Goal: Communication & Community: Connect with others

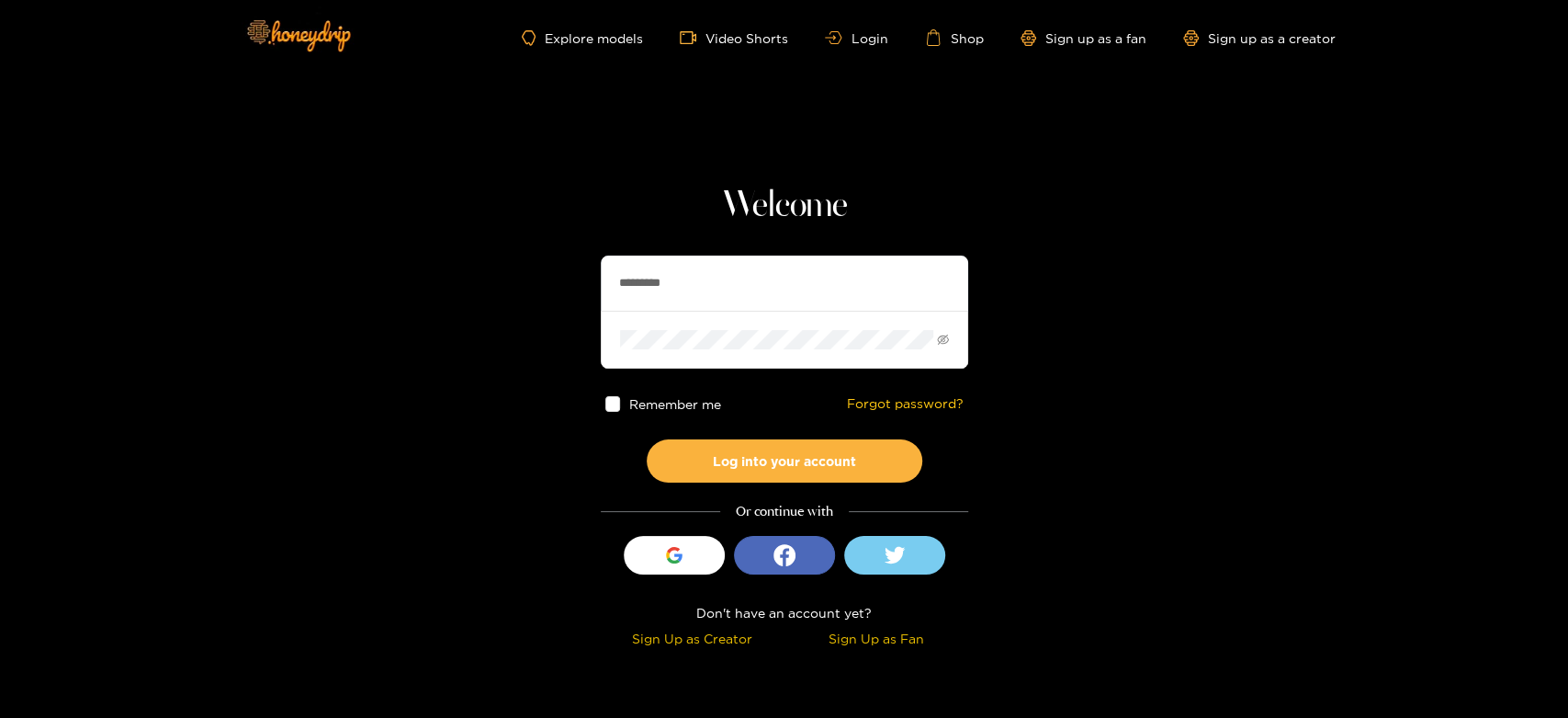
drag, startPoint x: 762, startPoint y: 293, endPoint x: 477, endPoint y: 205, distance: 298.3
click at [477, 205] on section "Welcome ********* Remember me Forgot password? Log into your account Or continu…" at bounding box center [784, 326] width 1568 height 654
paste input "text"
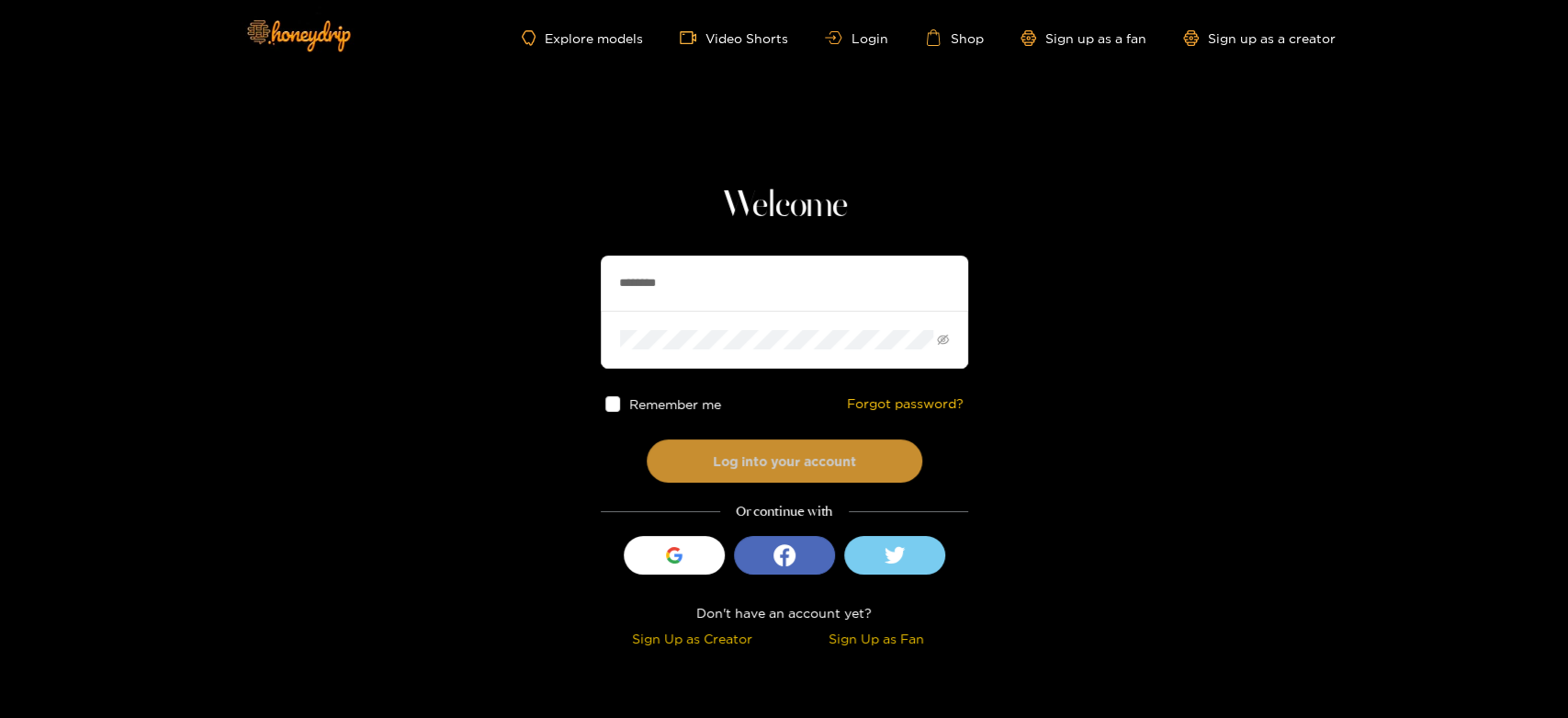
type input "********"
click at [770, 458] on button "Log into your account" at bounding box center [784, 461] width 275 height 43
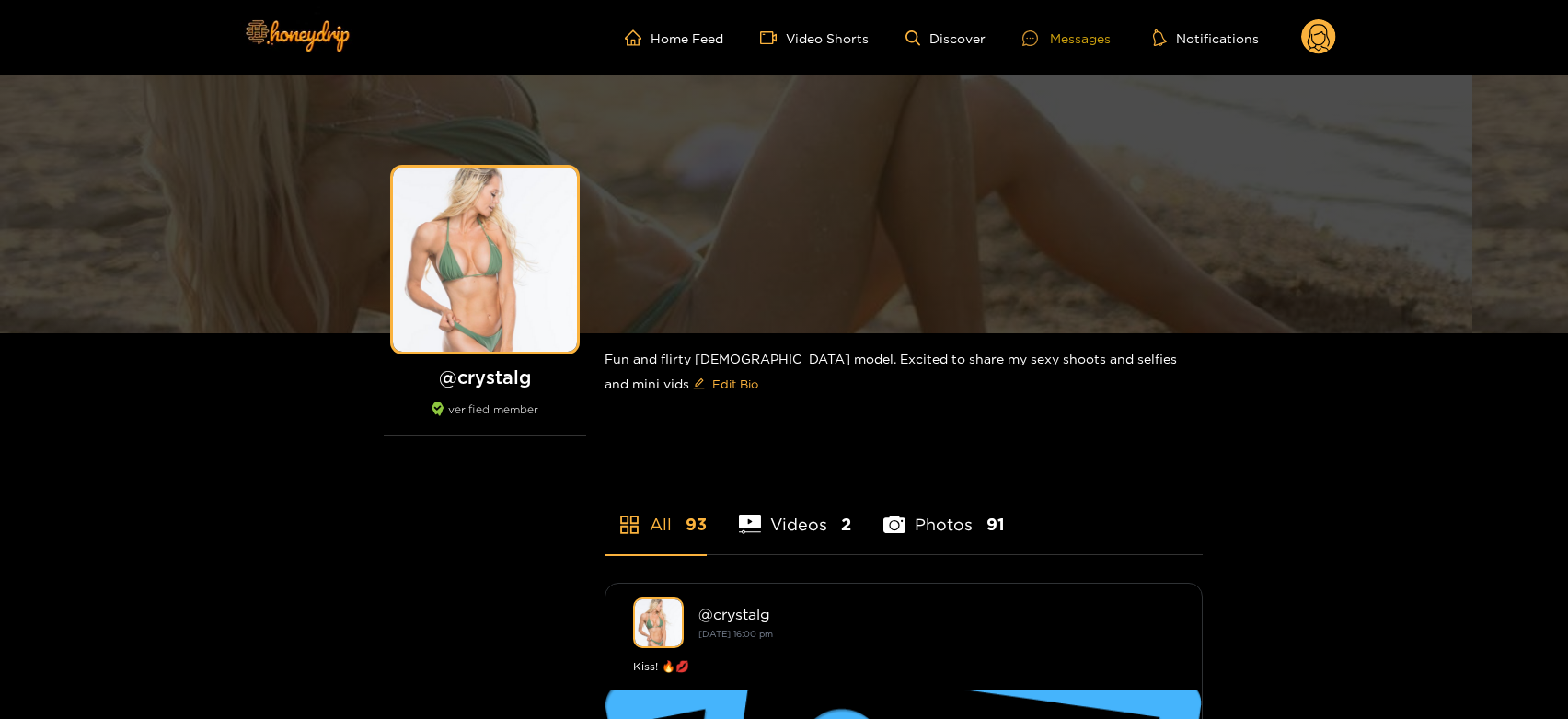
click at [1090, 38] on div "Messages" at bounding box center [1066, 38] width 88 height 22
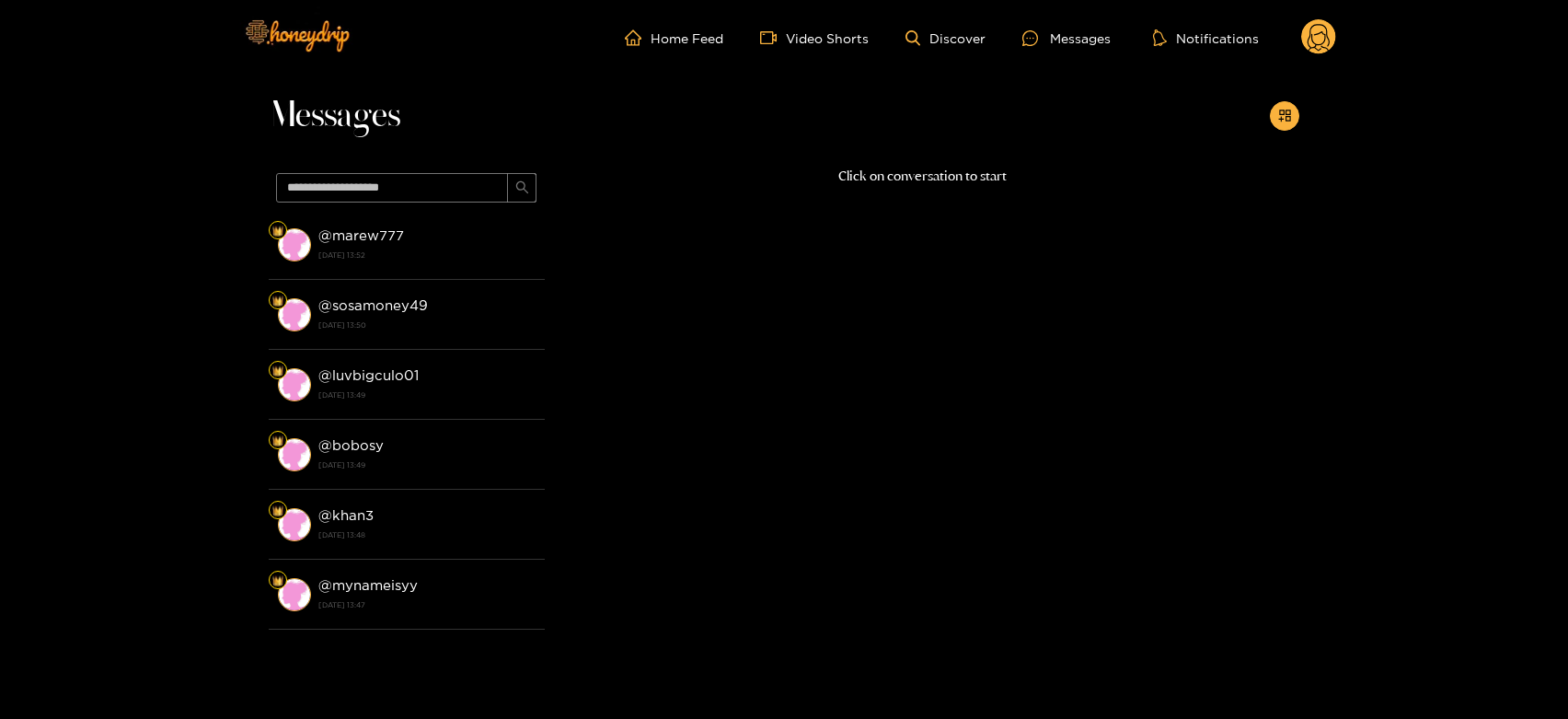
click at [1320, 27] on circle at bounding box center [1319, 37] width 35 height 35
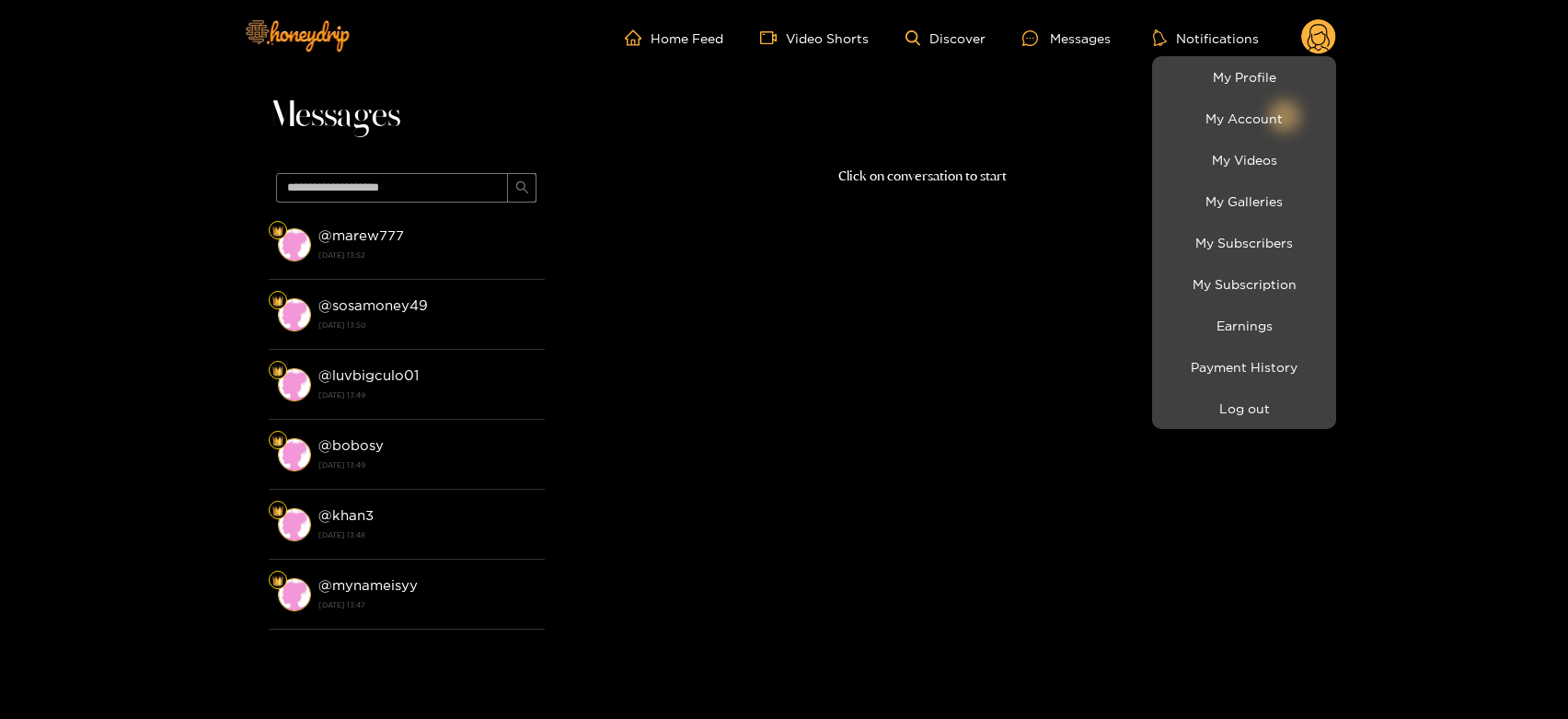
click at [1243, 96] on li "My Profile" at bounding box center [1243, 76] width 184 height 41
click at [1222, 72] on link "My Profile" at bounding box center [1243, 76] width 175 height 32
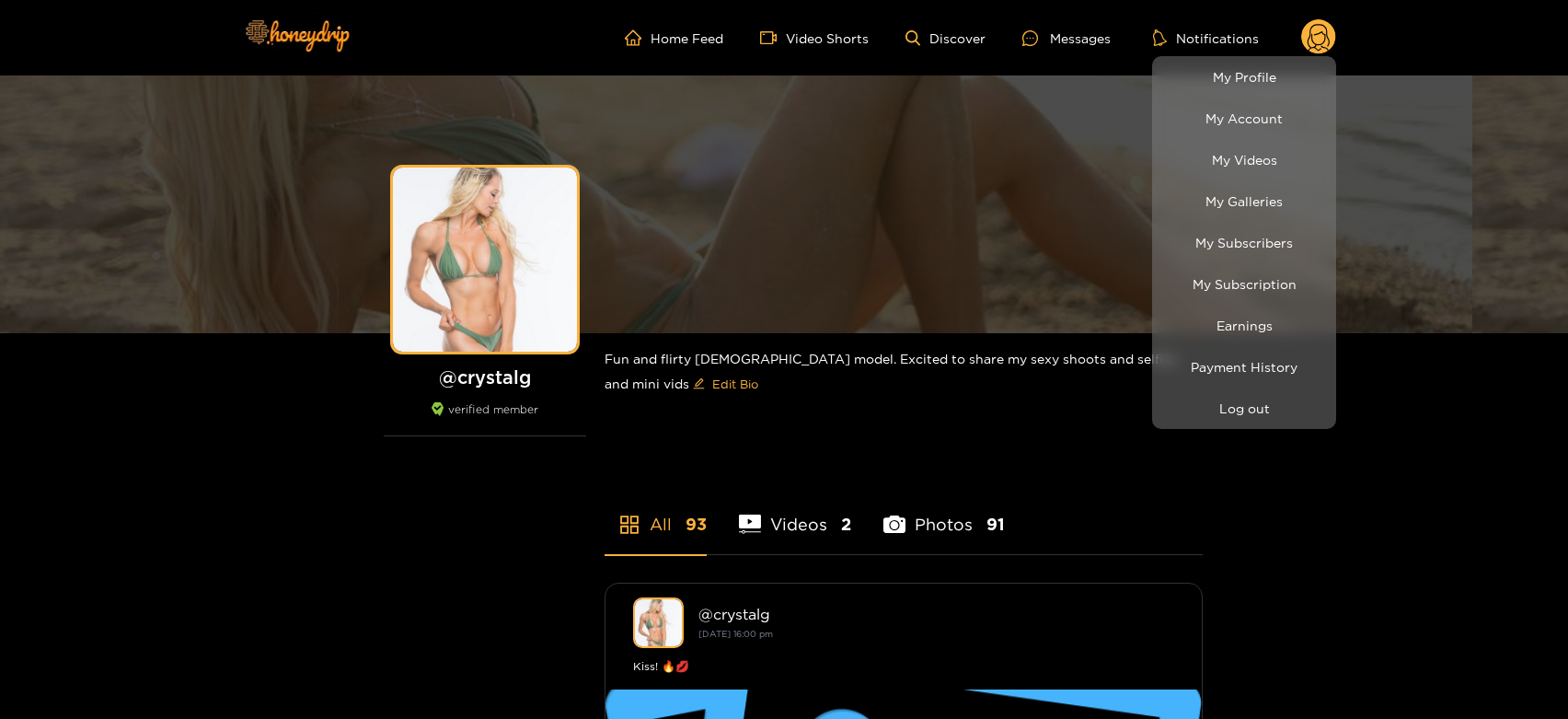
click at [1059, 35] on div at bounding box center [784, 359] width 1568 height 719
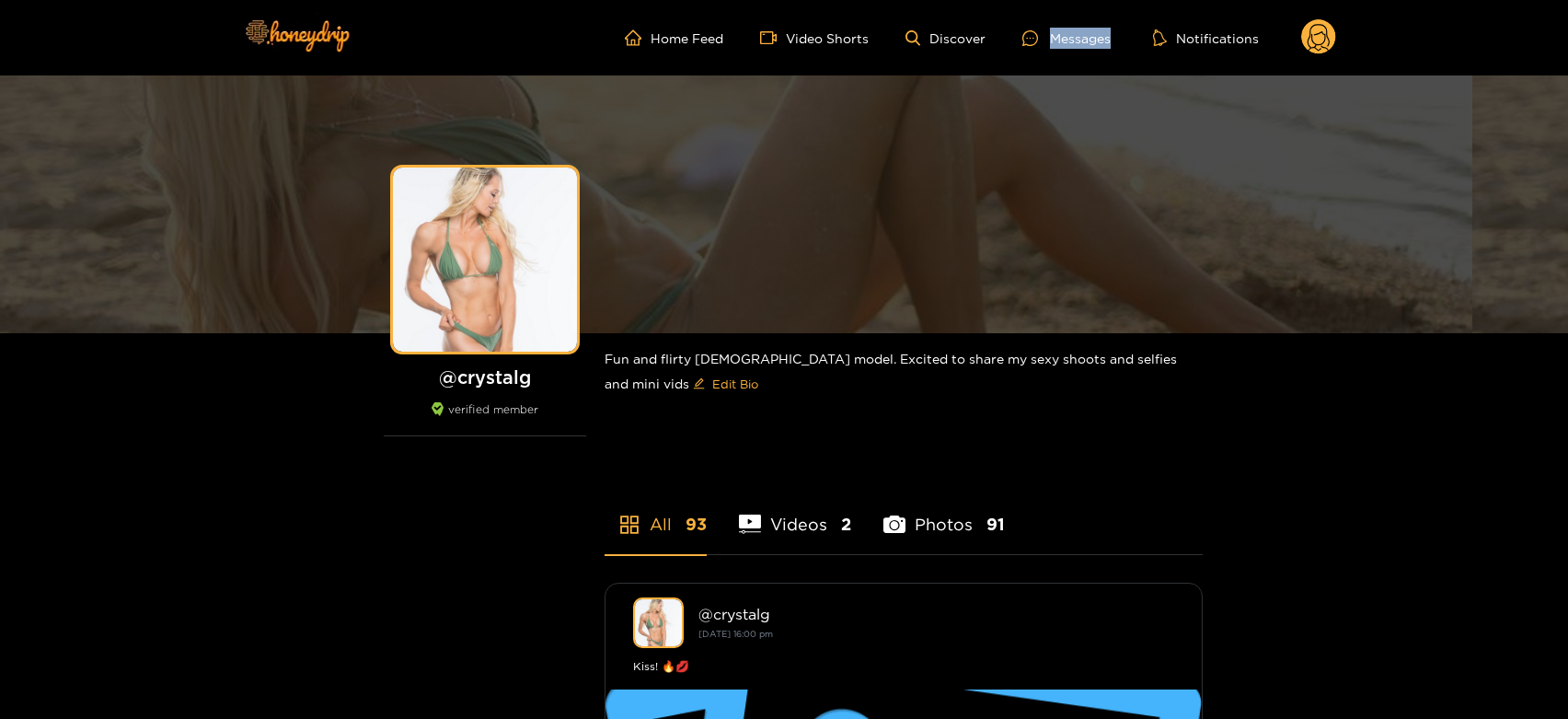
click at [1059, 35] on div "Messages" at bounding box center [1066, 38] width 88 height 22
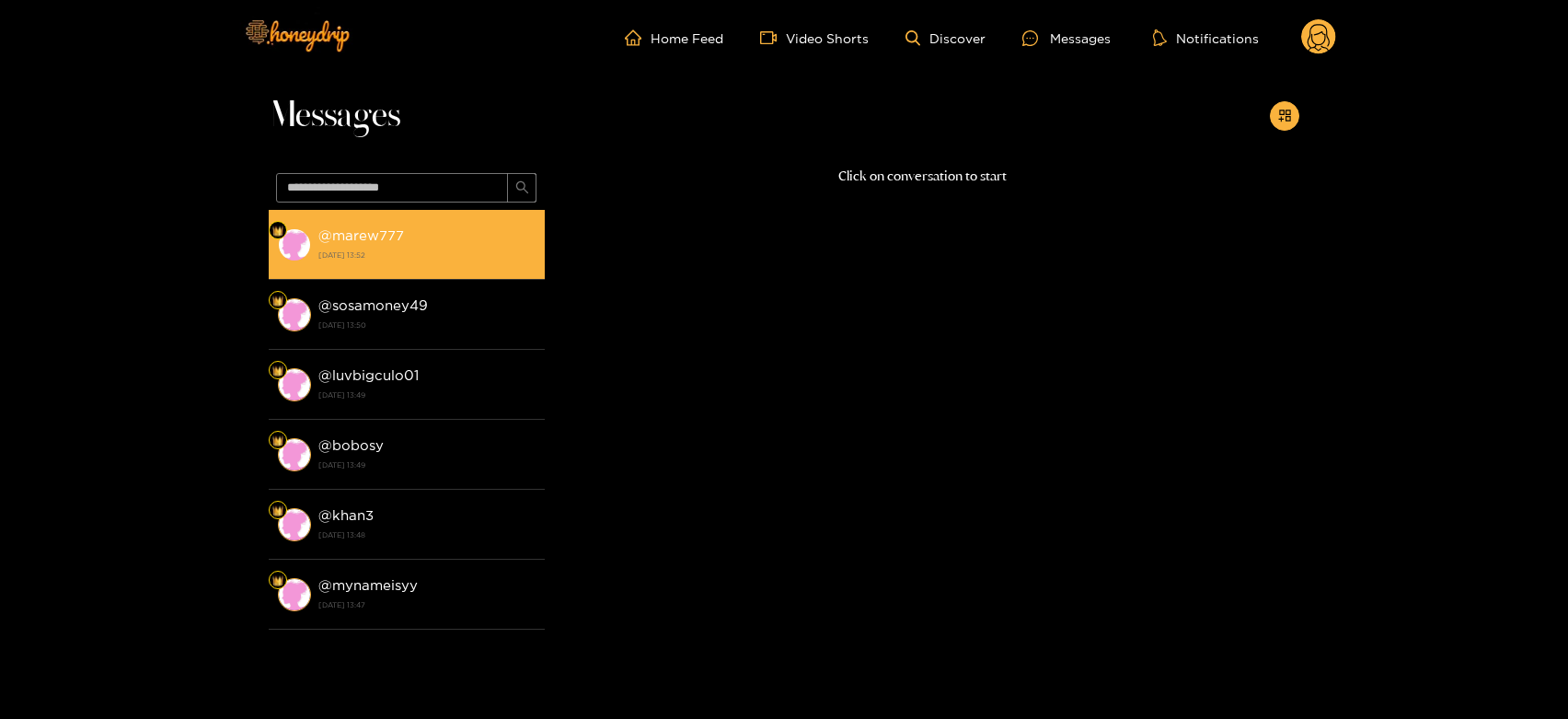
click at [367, 243] on div "@ marew777 [DATE] 13:52" at bounding box center [426, 245] width 217 height 41
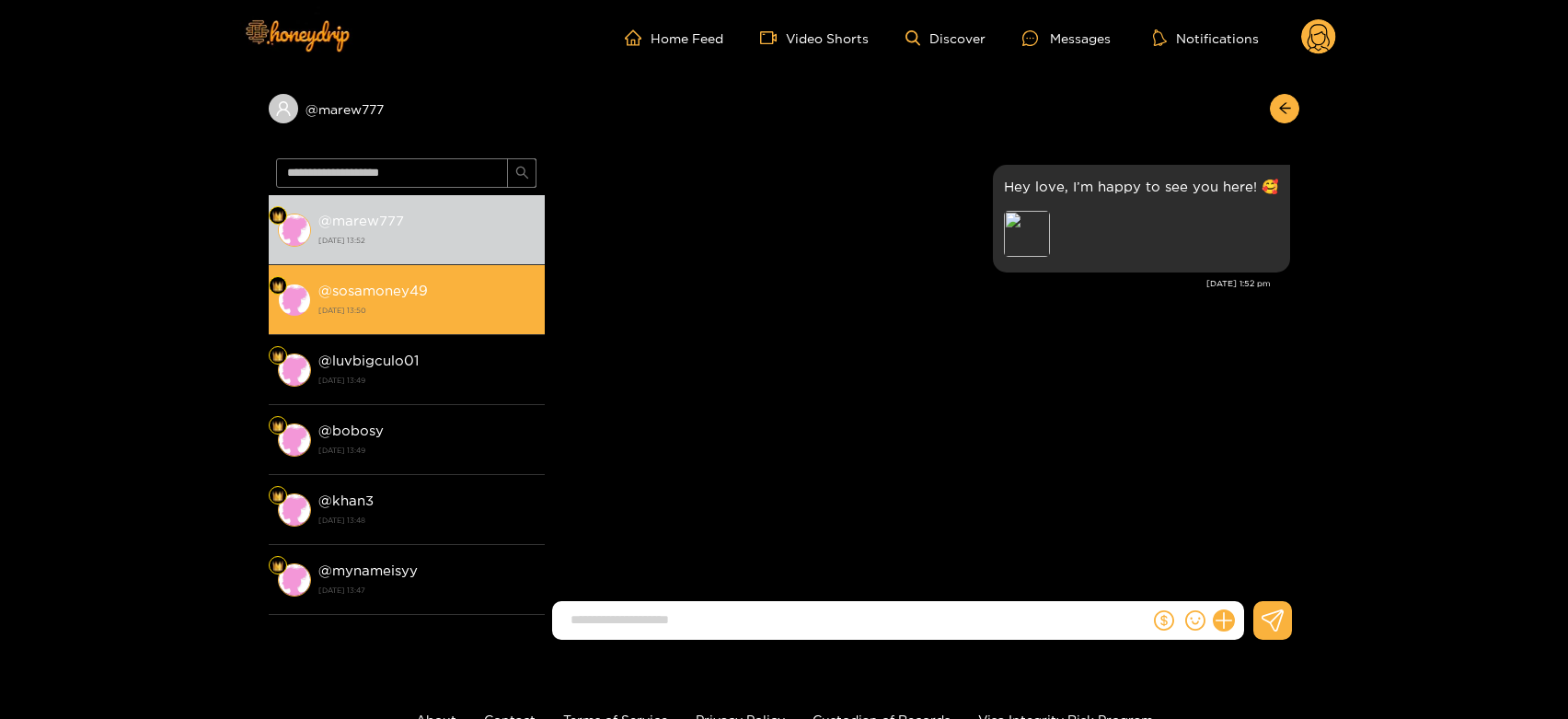
click at [455, 299] on div "@ sosamoney49 [DATE] 13:50" at bounding box center [426, 299] width 217 height 41
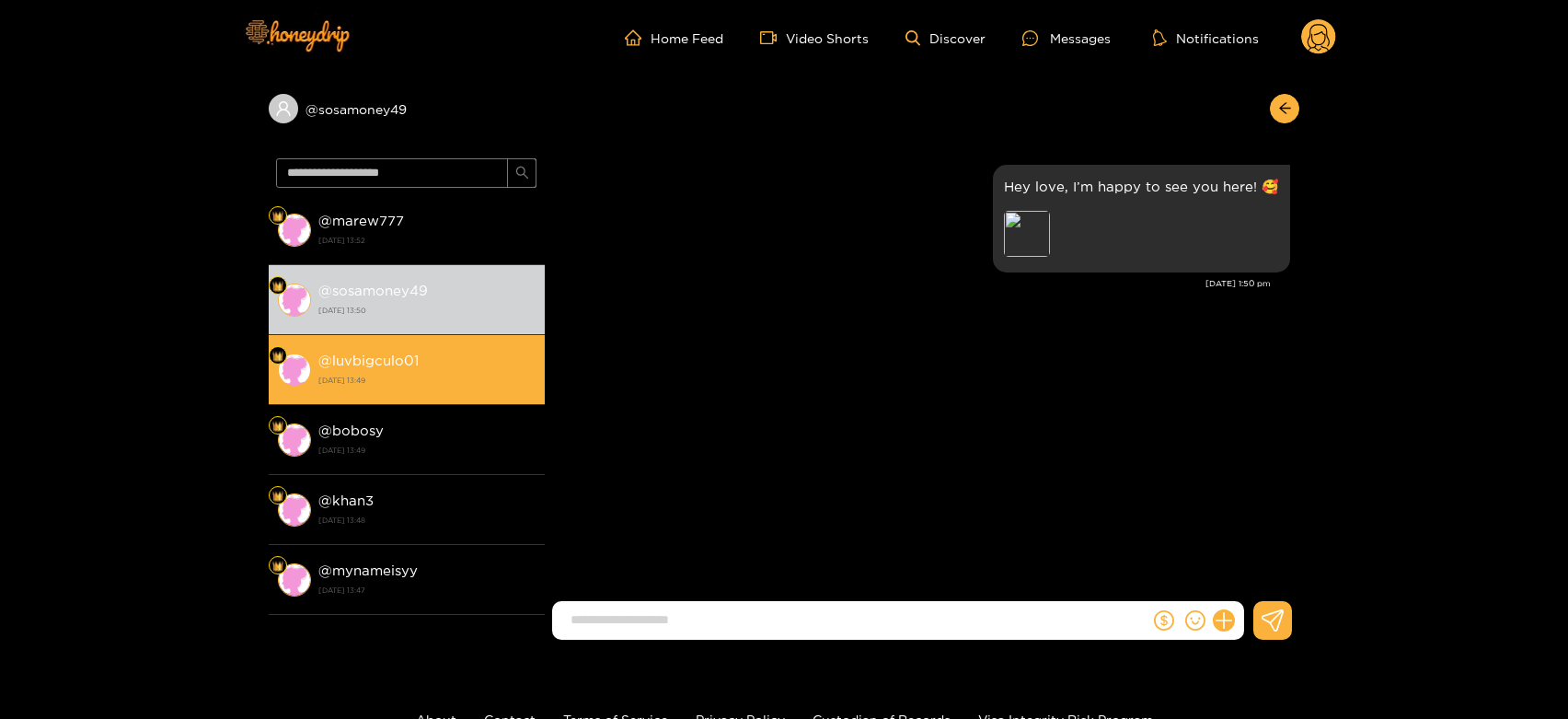
click at [435, 337] on li "@ luvbigculo01 [DATE] 13:49" at bounding box center [407, 369] width 276 height 69
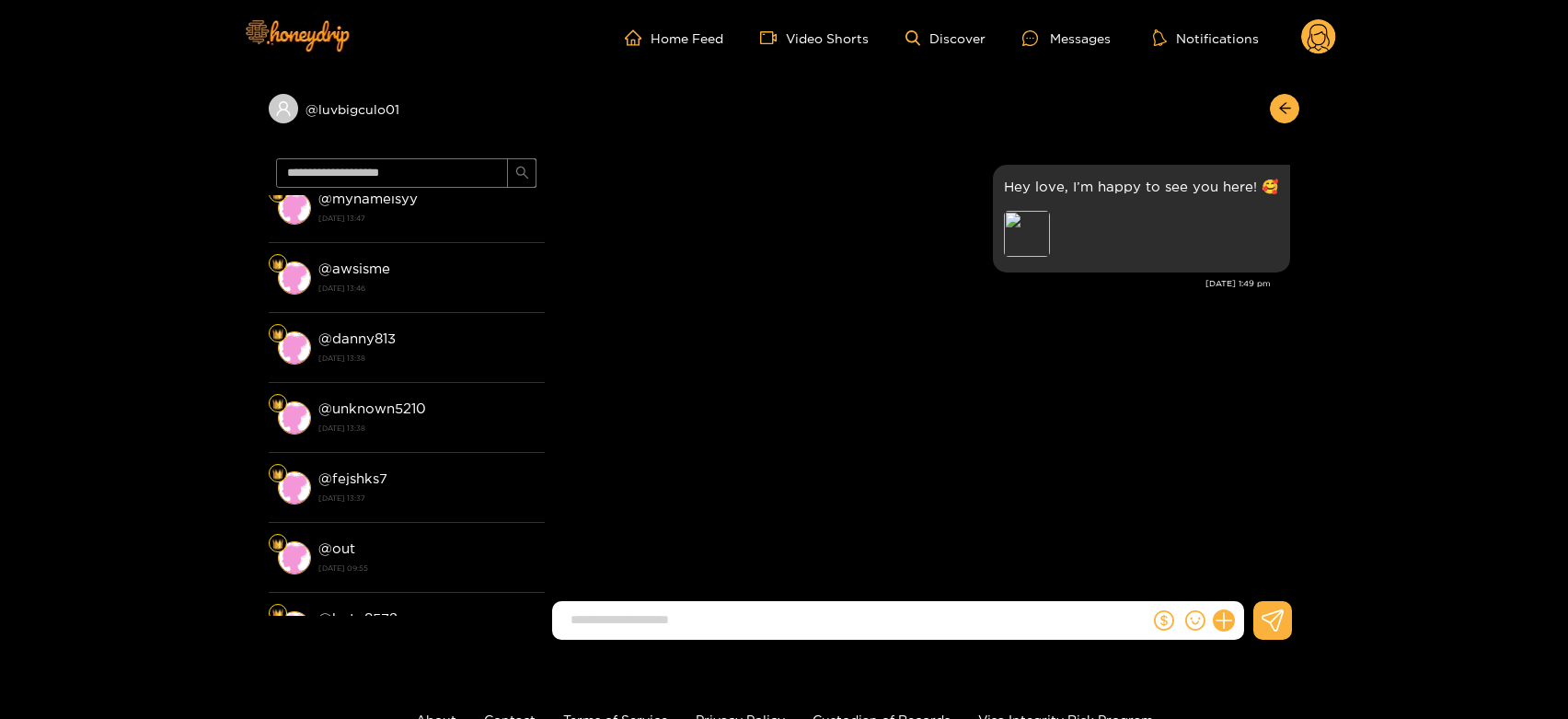
scroll to position [409, 0]
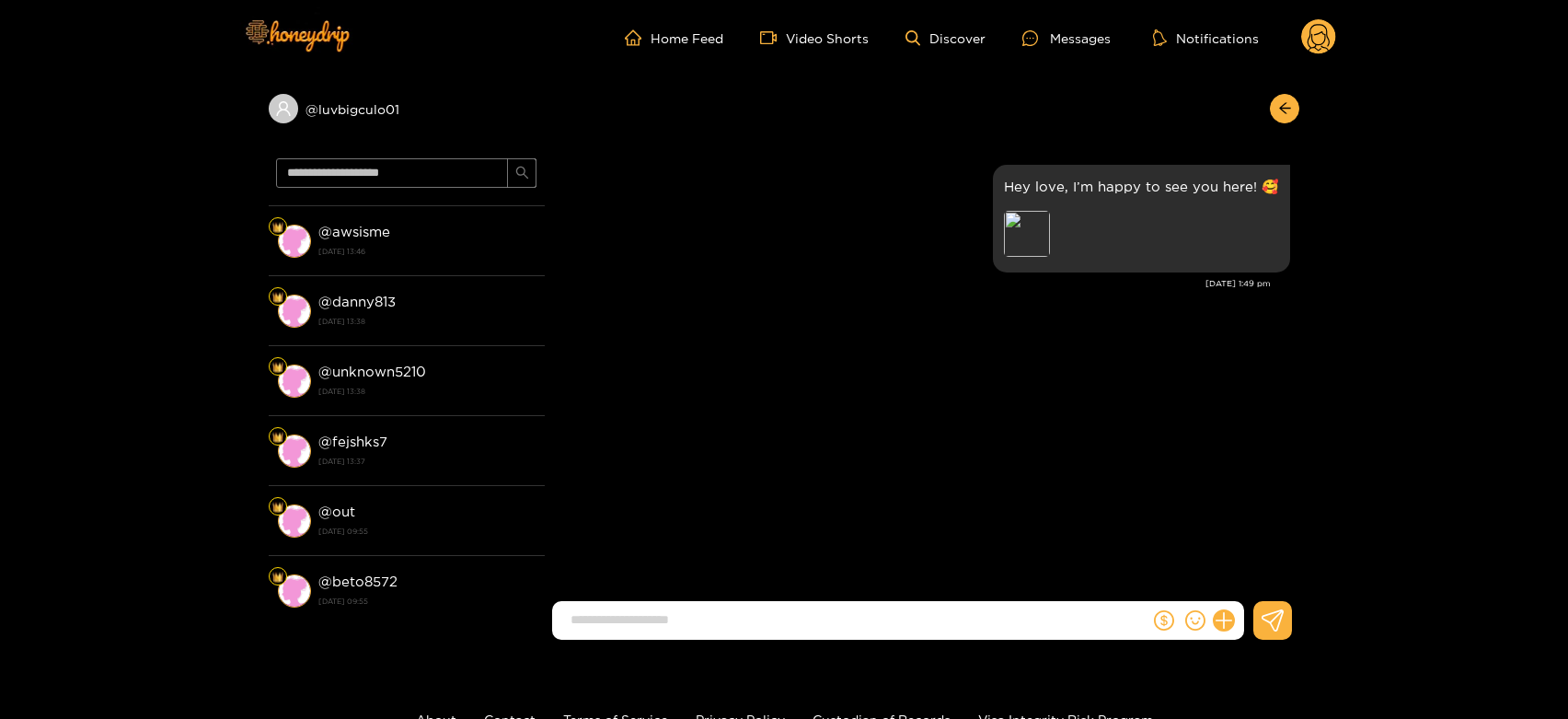
click at [423, 440] on div "@ fejshks7 [DATE] 13:37" at bounding box center [426, 450] width 217 height 41
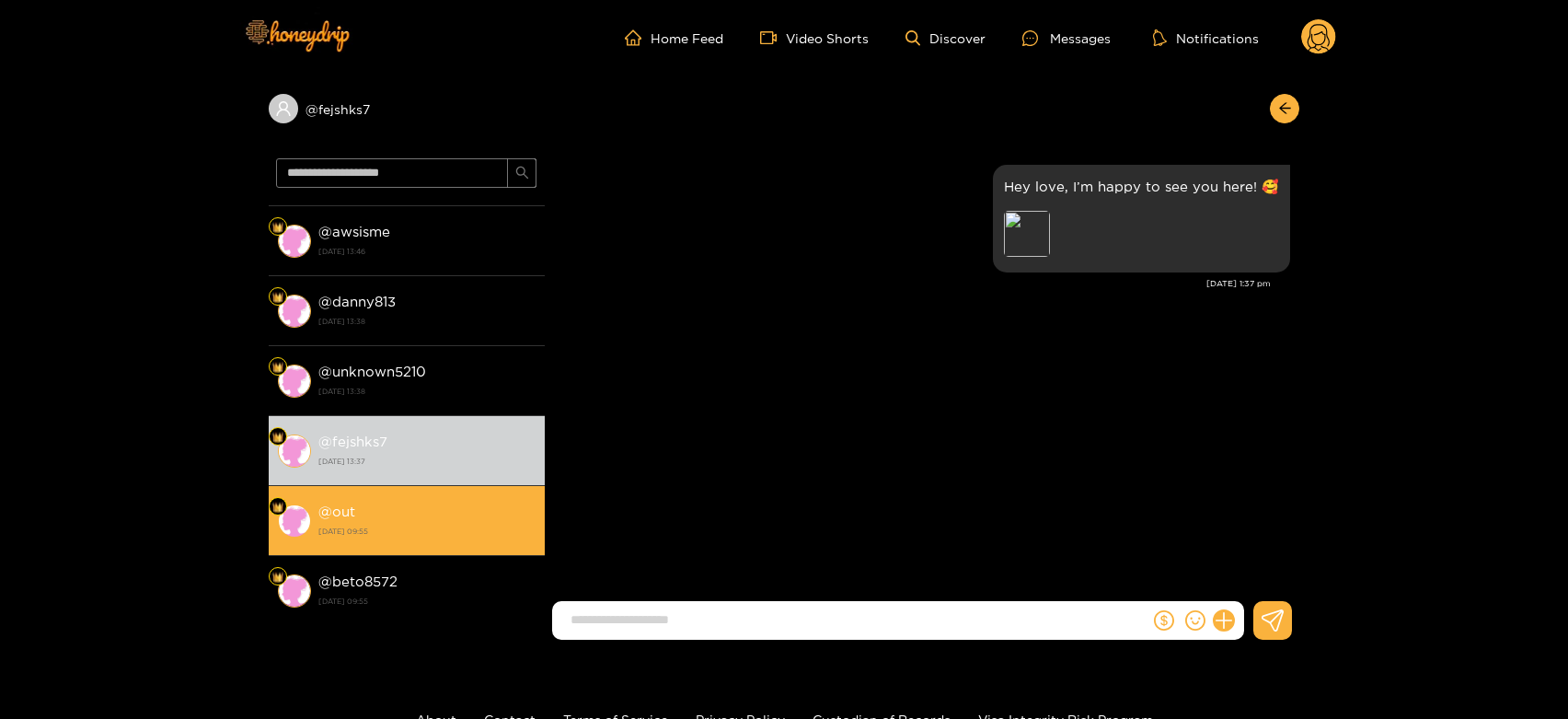
click at [394, 500] on div "@ out [DATE] 09:55" at bounding box center [426, 520] width 217 height 41
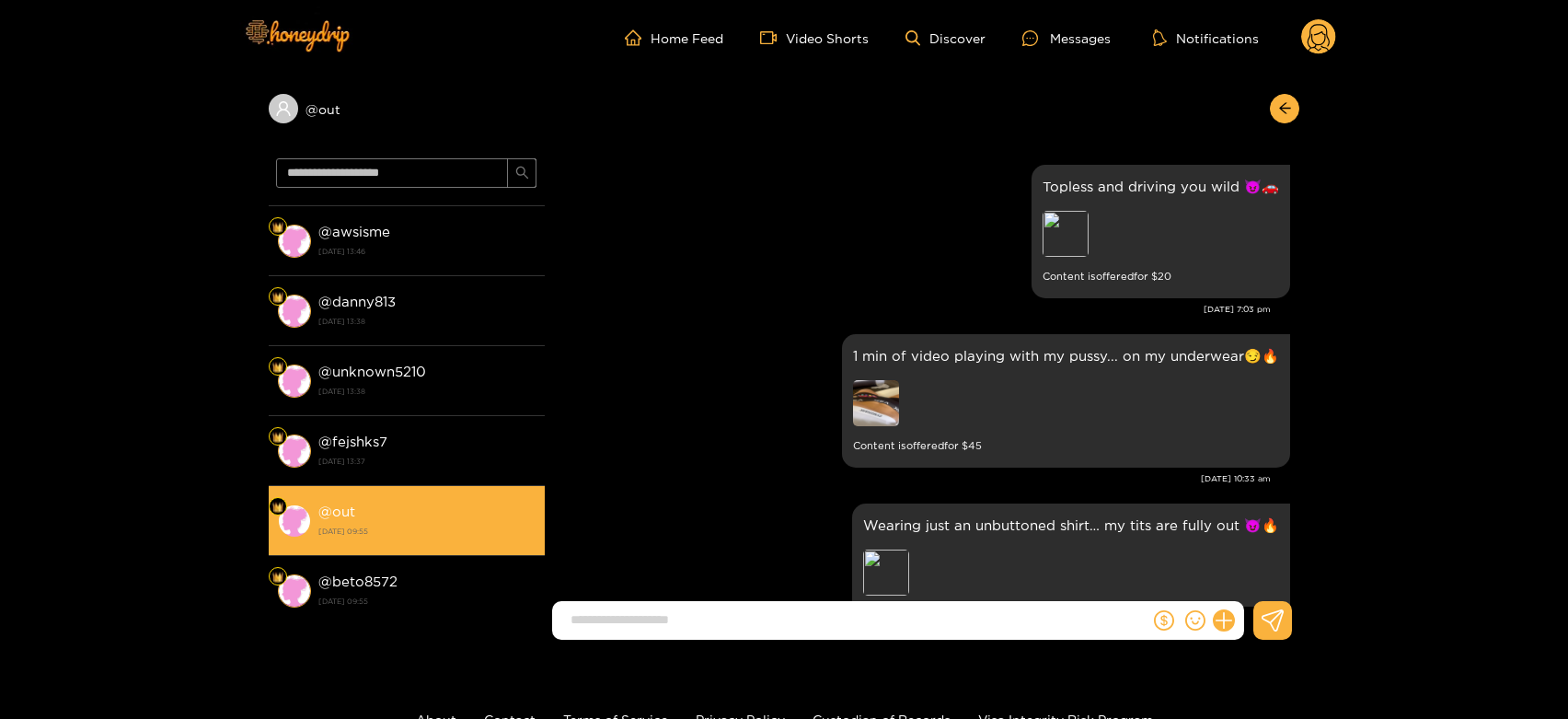
scroll to position [612, 0]
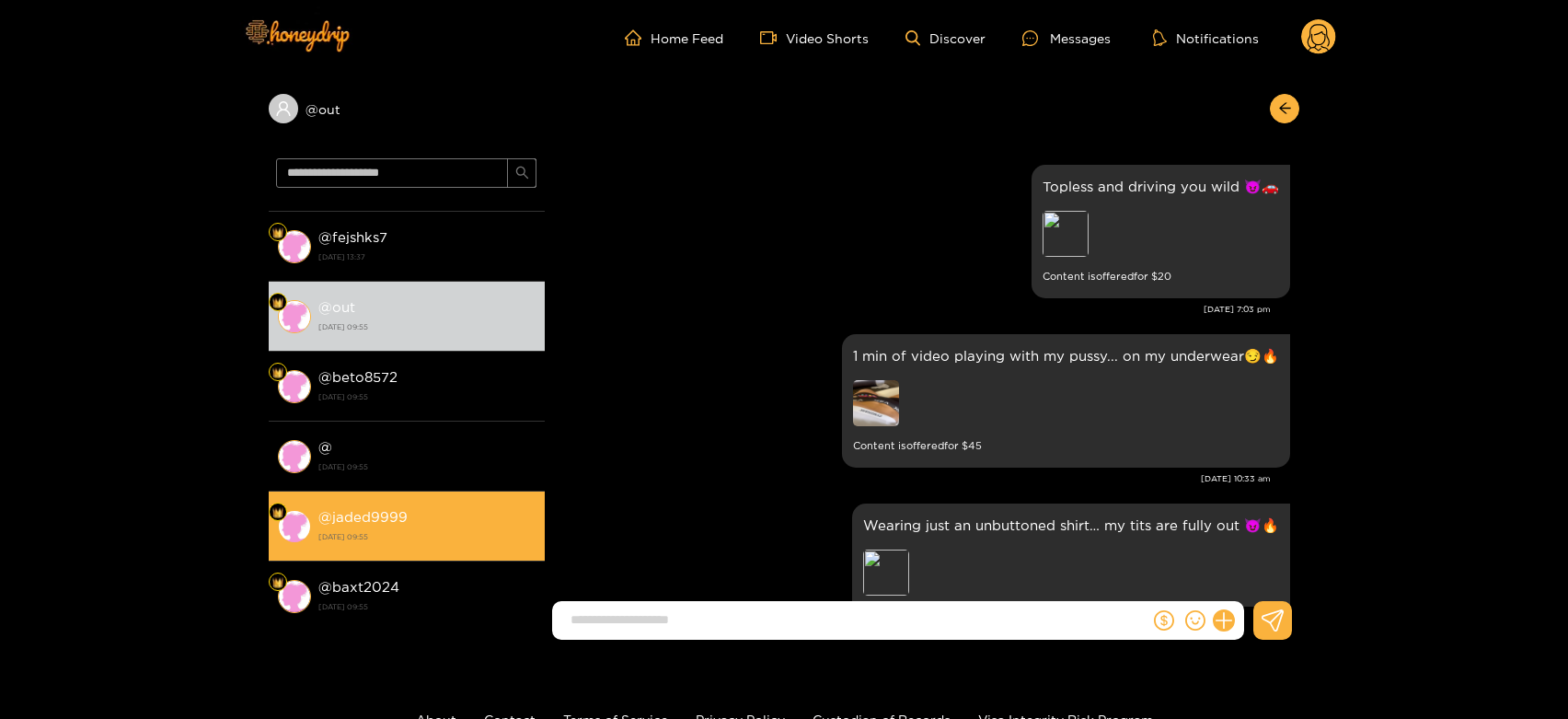
click at [400, 509] on strong "@ jaded9999" at bounding box center [362, 517] width 89 height 16
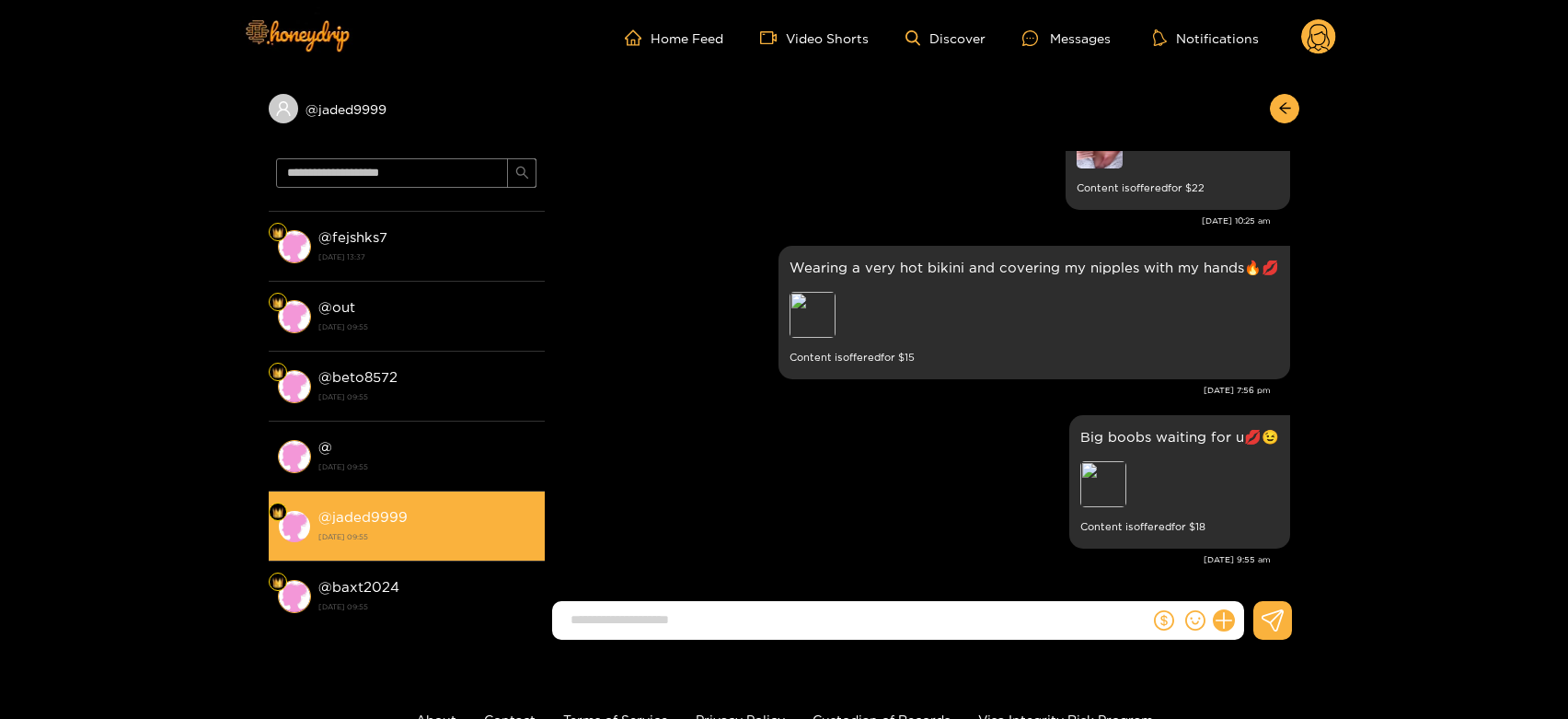
scroll to position [715, 0]
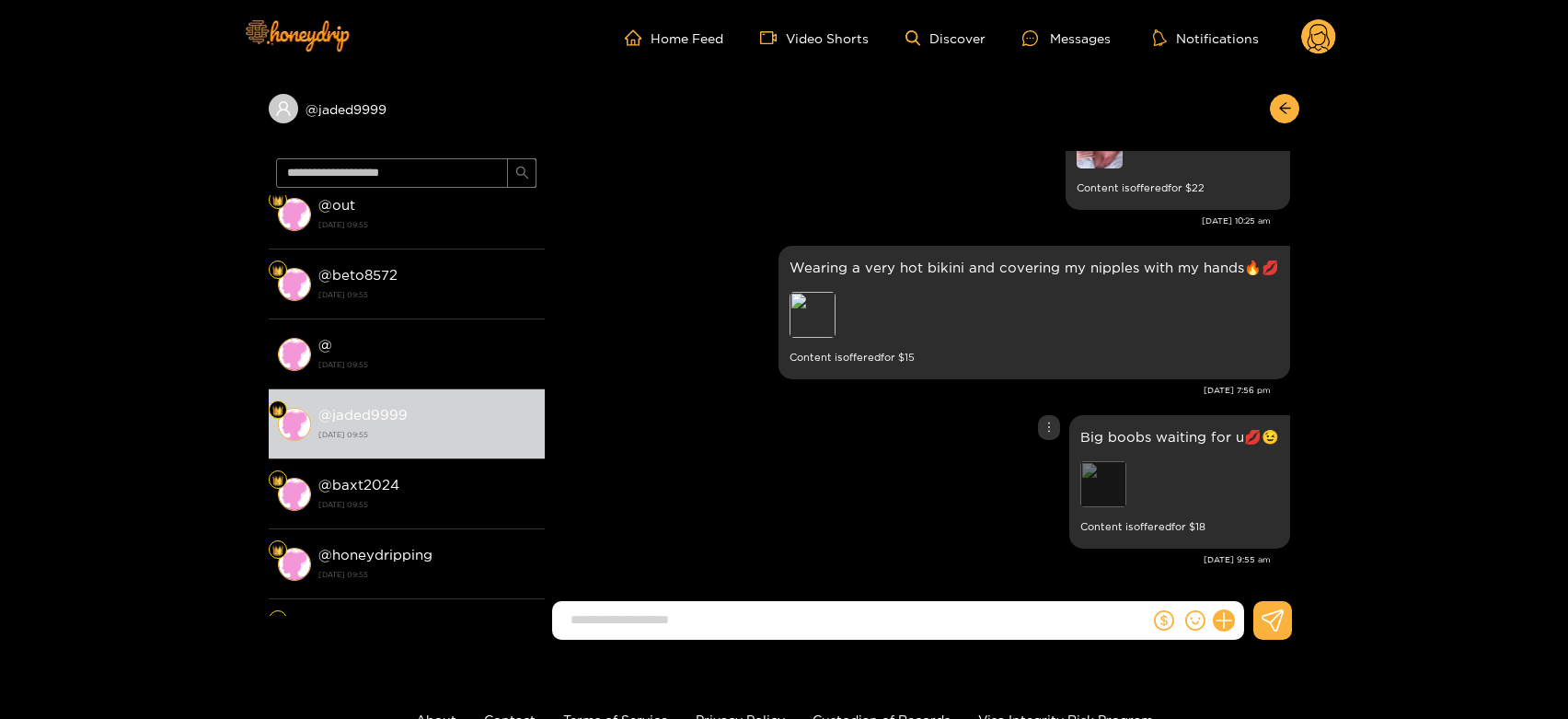
click at [1112, 465] on div "Preview" at bounding box center [1102, 483] width 46 height 46
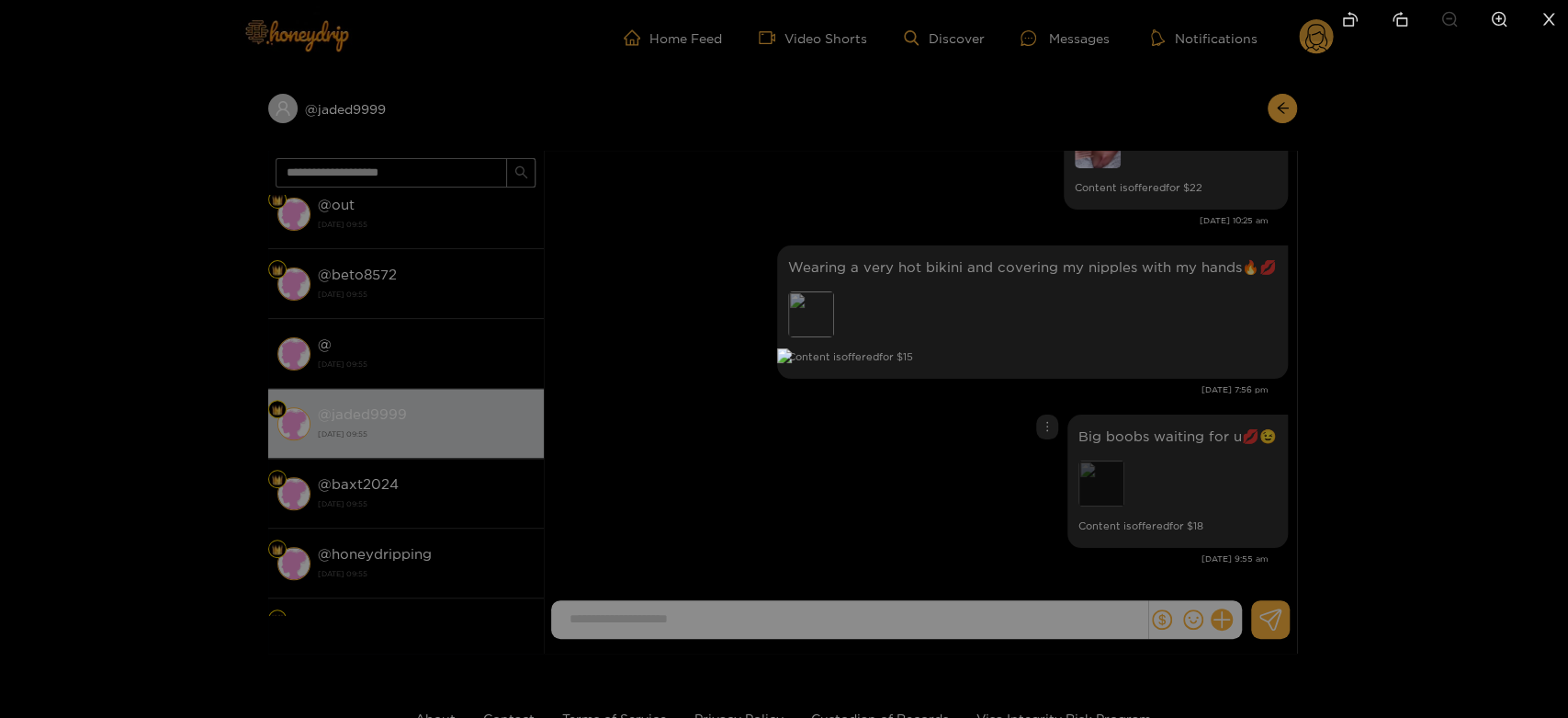
click at [1111, 464] on div at bounding box center [784, 359] width 1568 height 718
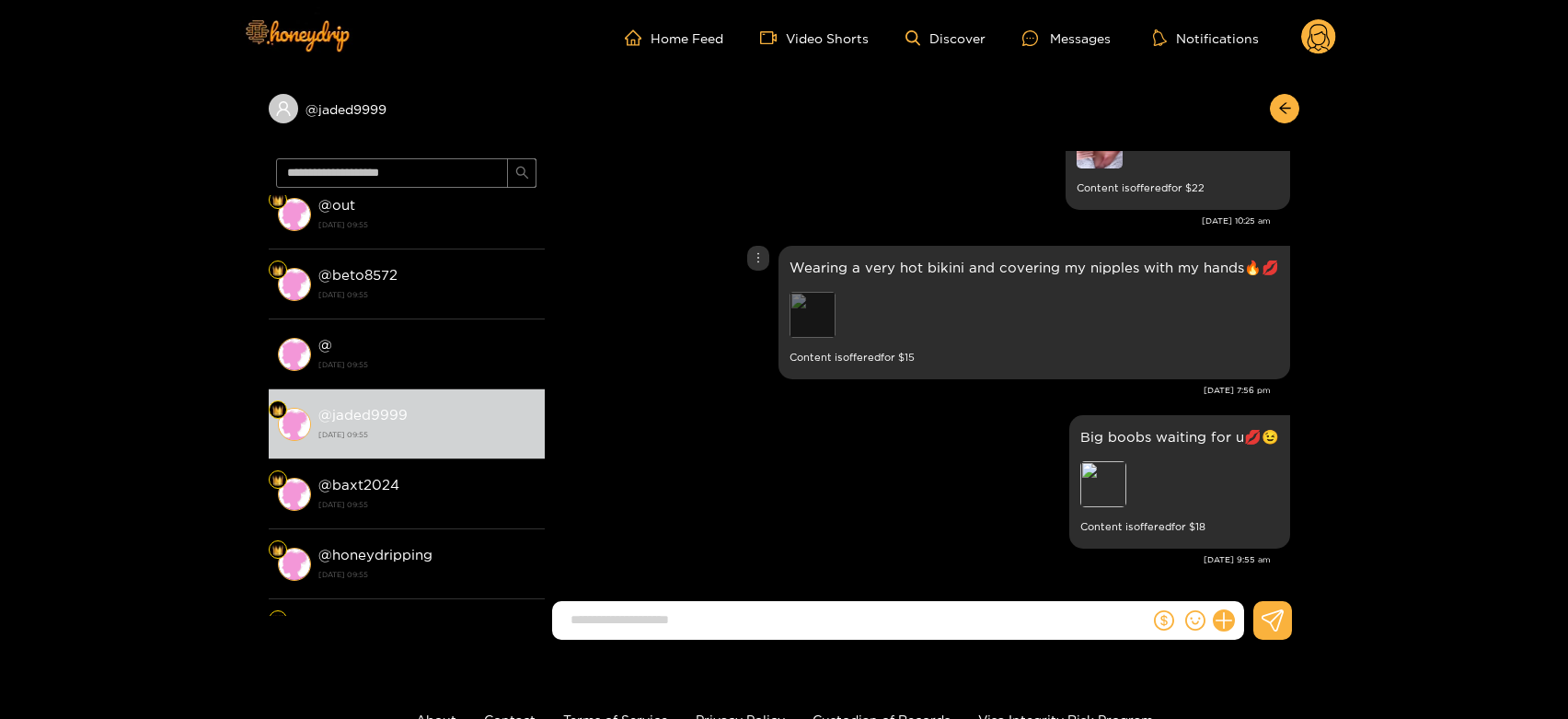
click at [825, 315] on div "Preview" at bounding box center [812, 314] width 46 height 46
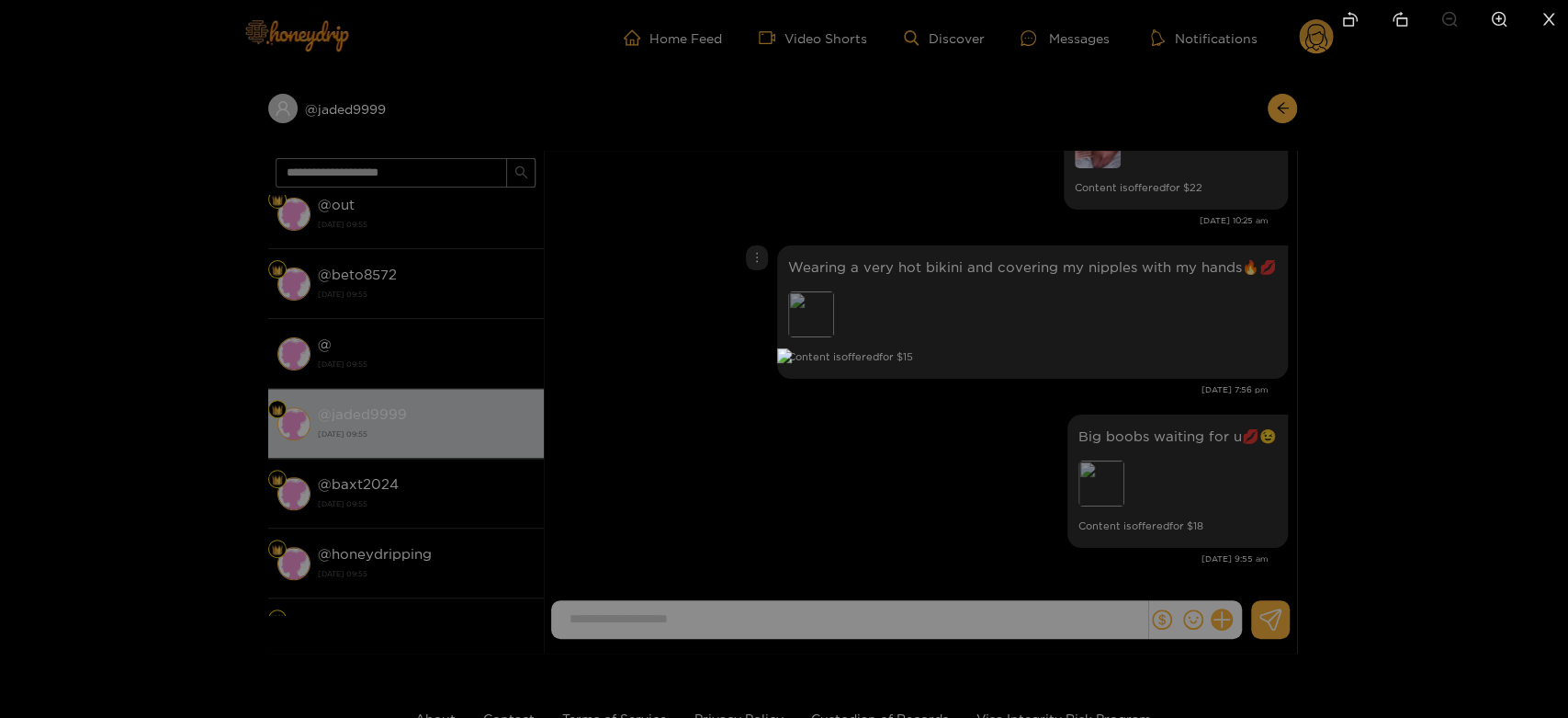
click at [1103, 364] on div at bounding box center [784, 359] width 1568 height 718
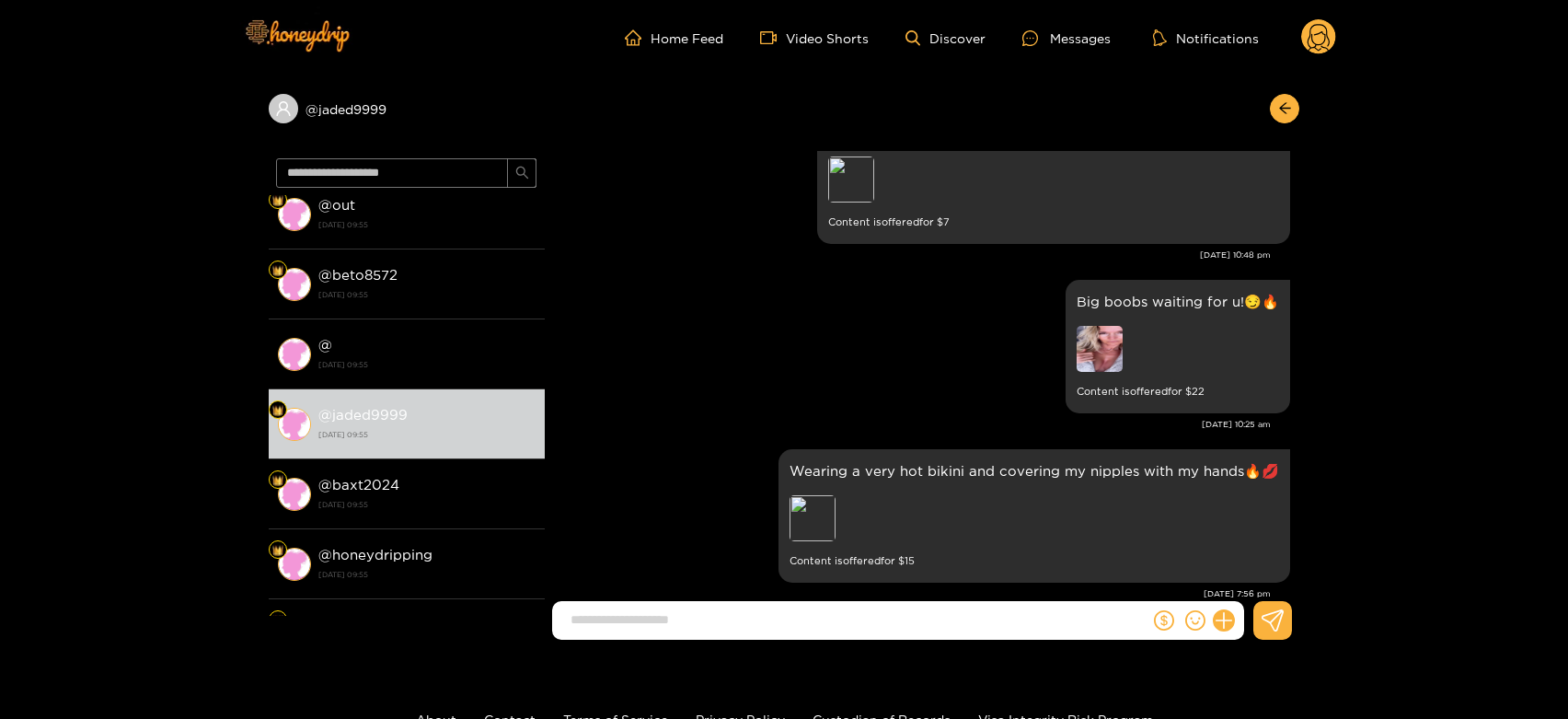
scroll to position [3609, 0]
click at [1095, 333] on img at bounding box center [1098, 349] width 46 height 46
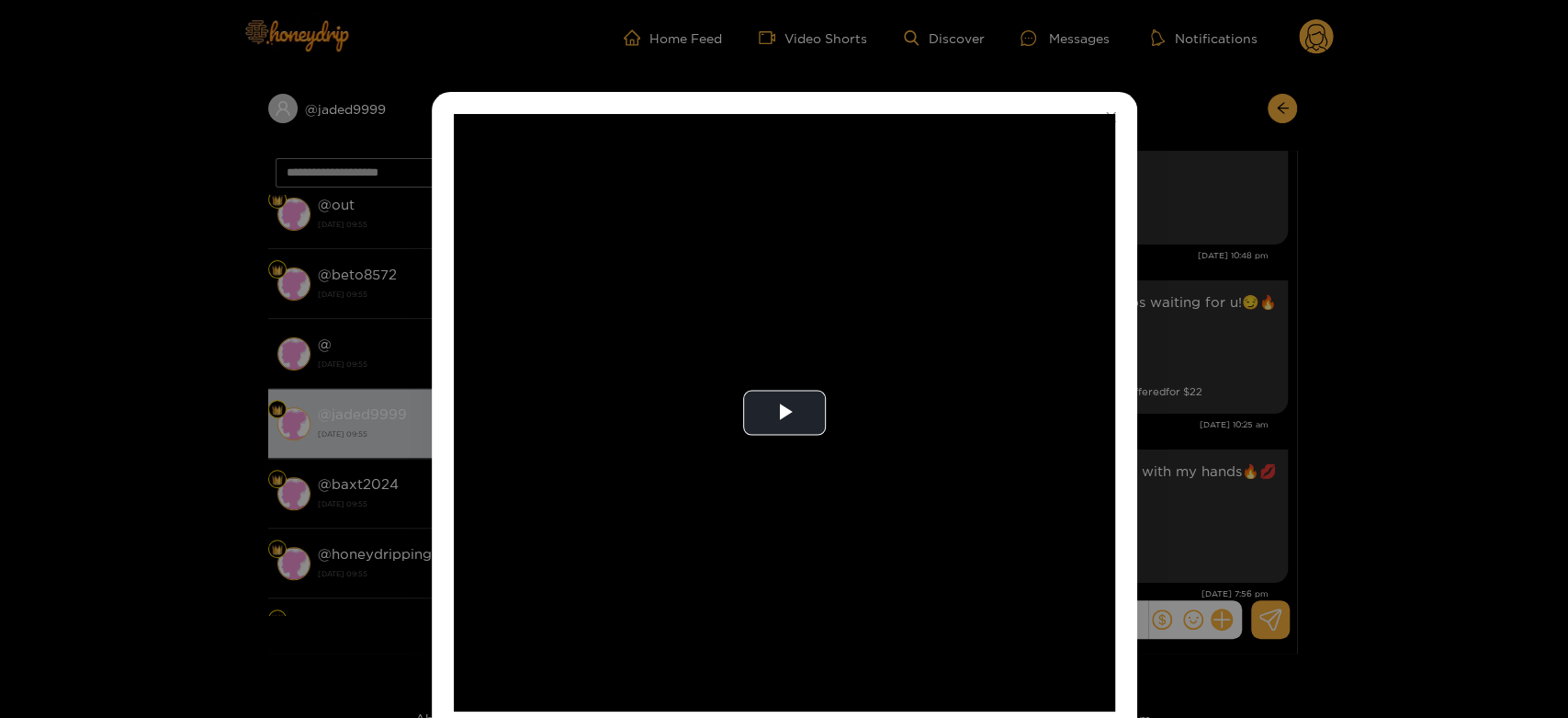
click at [1093, 332] on video "Video Player" at bounding box center [784, 412] width 661 height 597
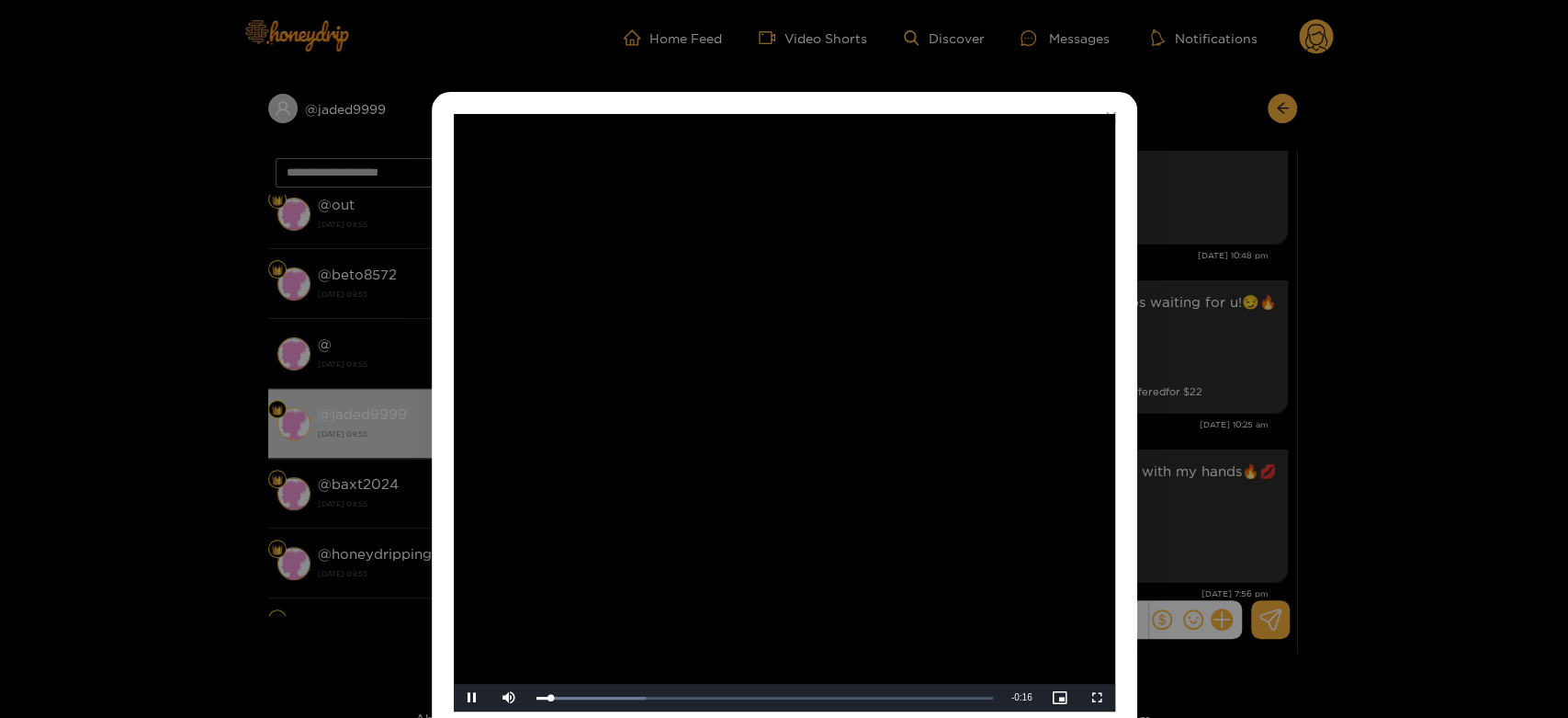
click at [1090, 331] on video "Video Player" at bounding box center [784, 412] width 661 height 597
click at [1272, 371] on div "**********" at bounding box center [784, 359] width 1568 height 718
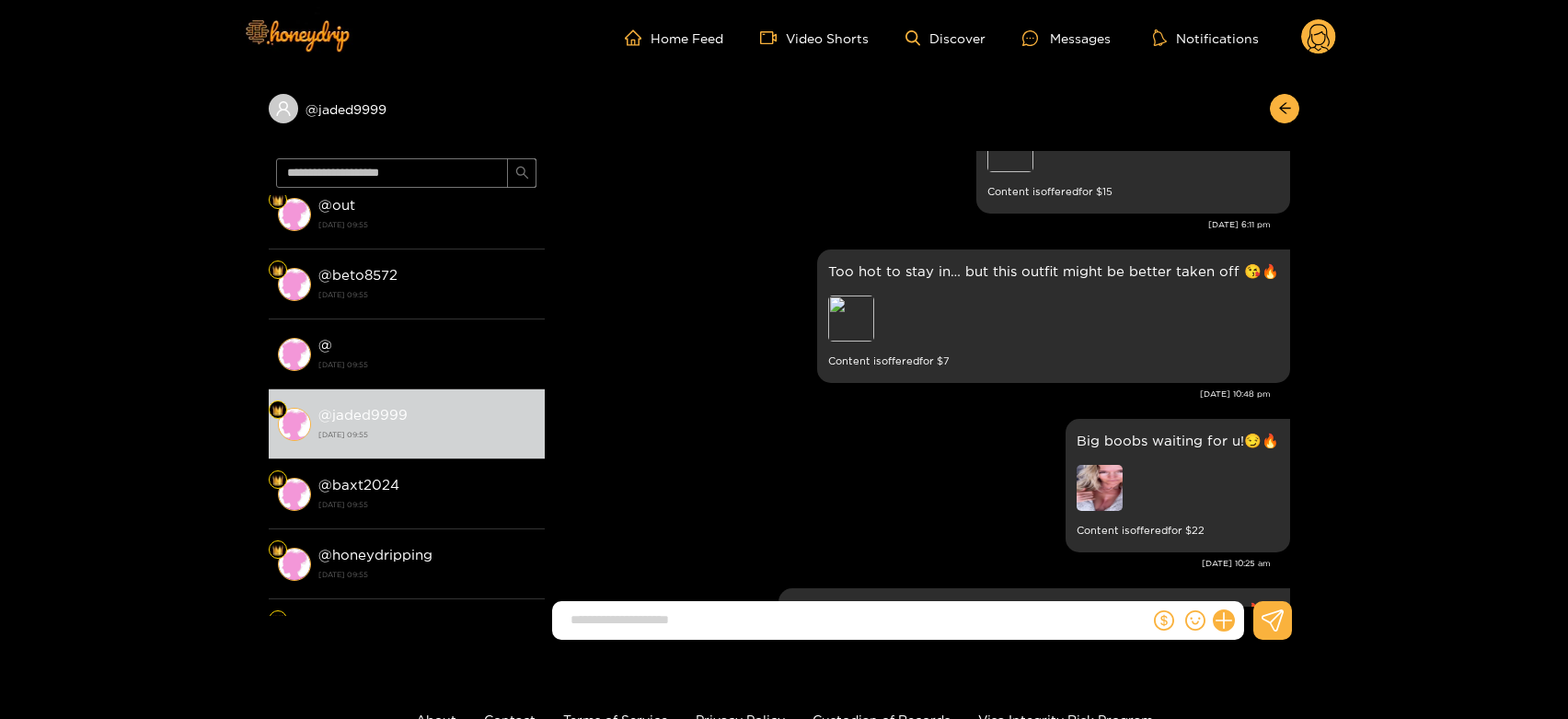
scroll to position [3404, 0]
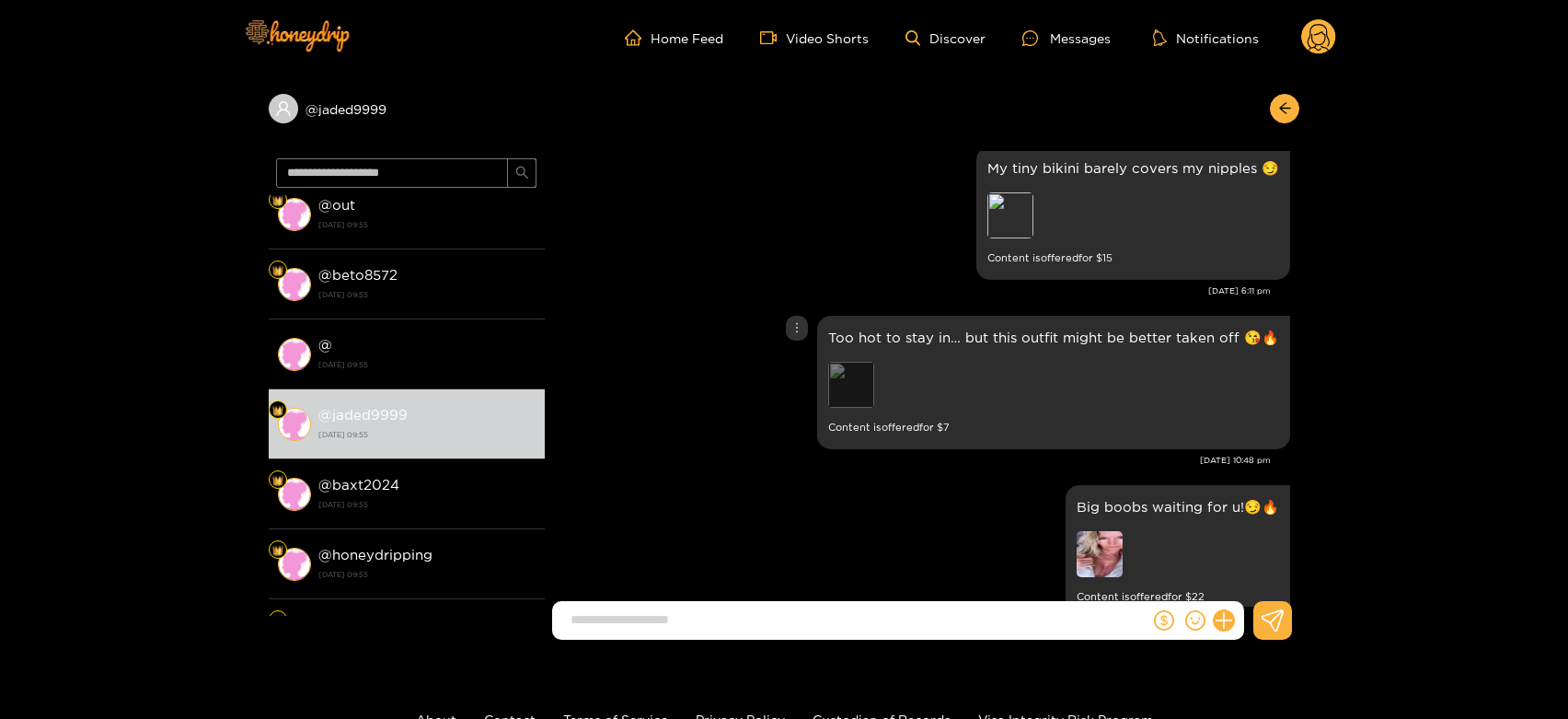
click at [852, 377] on div "Preview" at bounding box center [850, 384] width 46 height 46
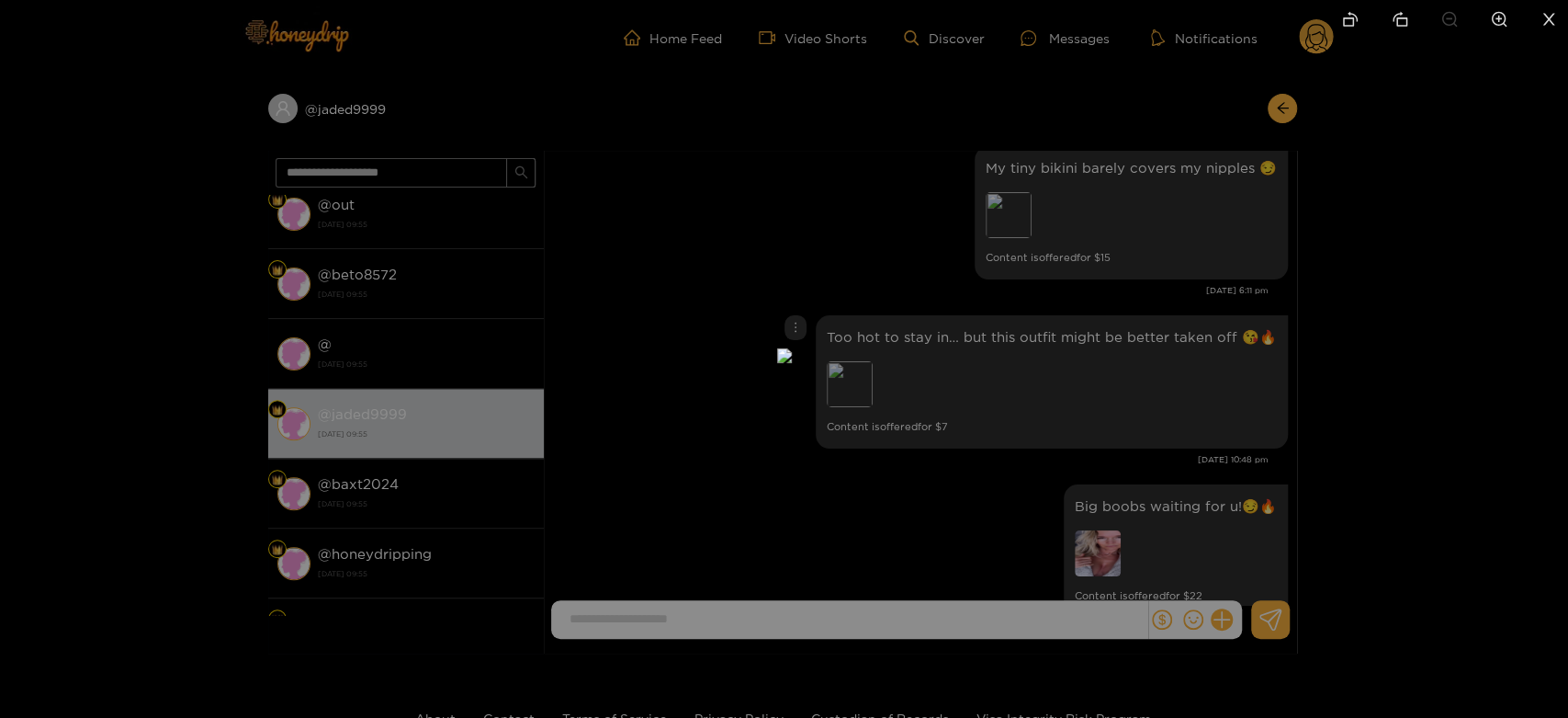
click at [1157, 373] on div at bounding box center [784, 359] width 1568 height 718
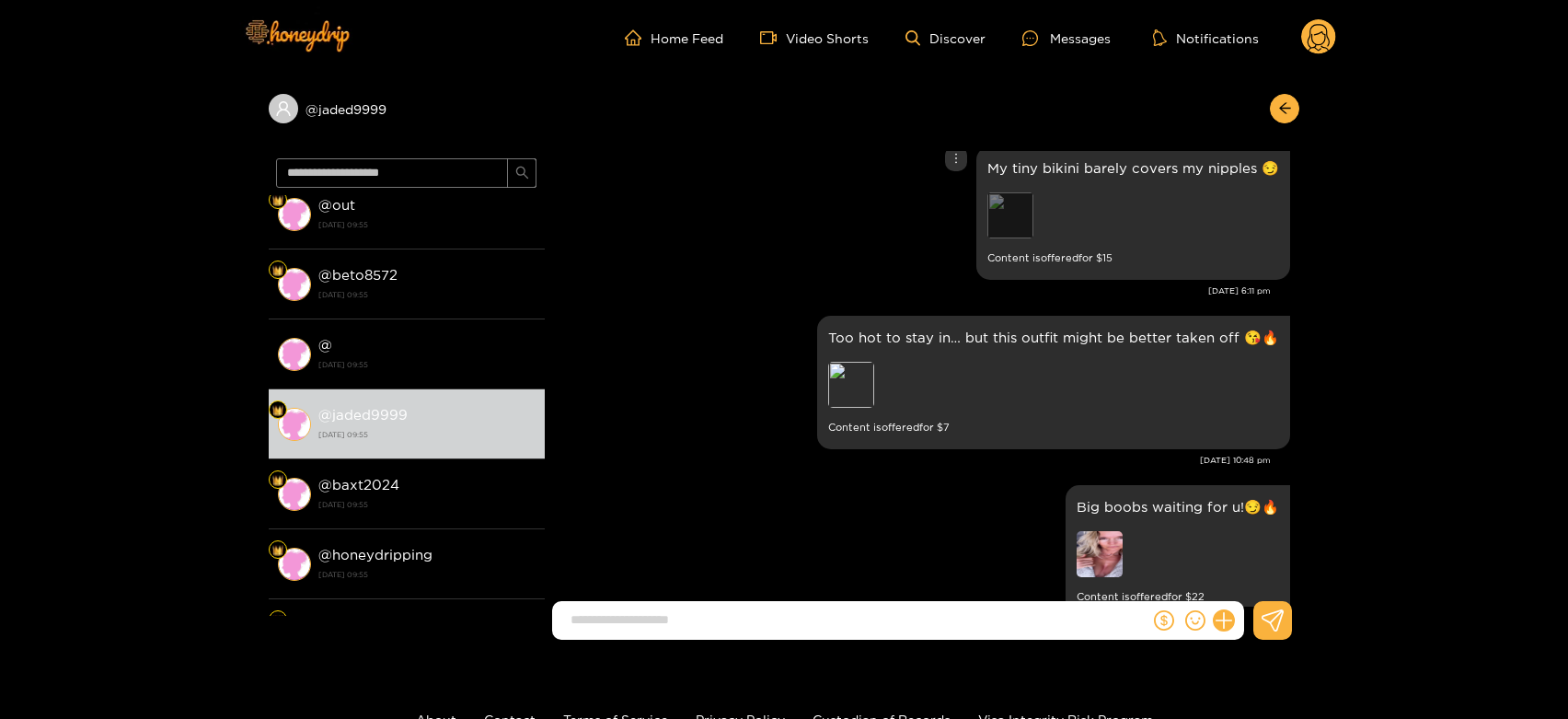
click at [1001, 205] on div "Preview" at bounding box center [1009, 215] width 46 height 46
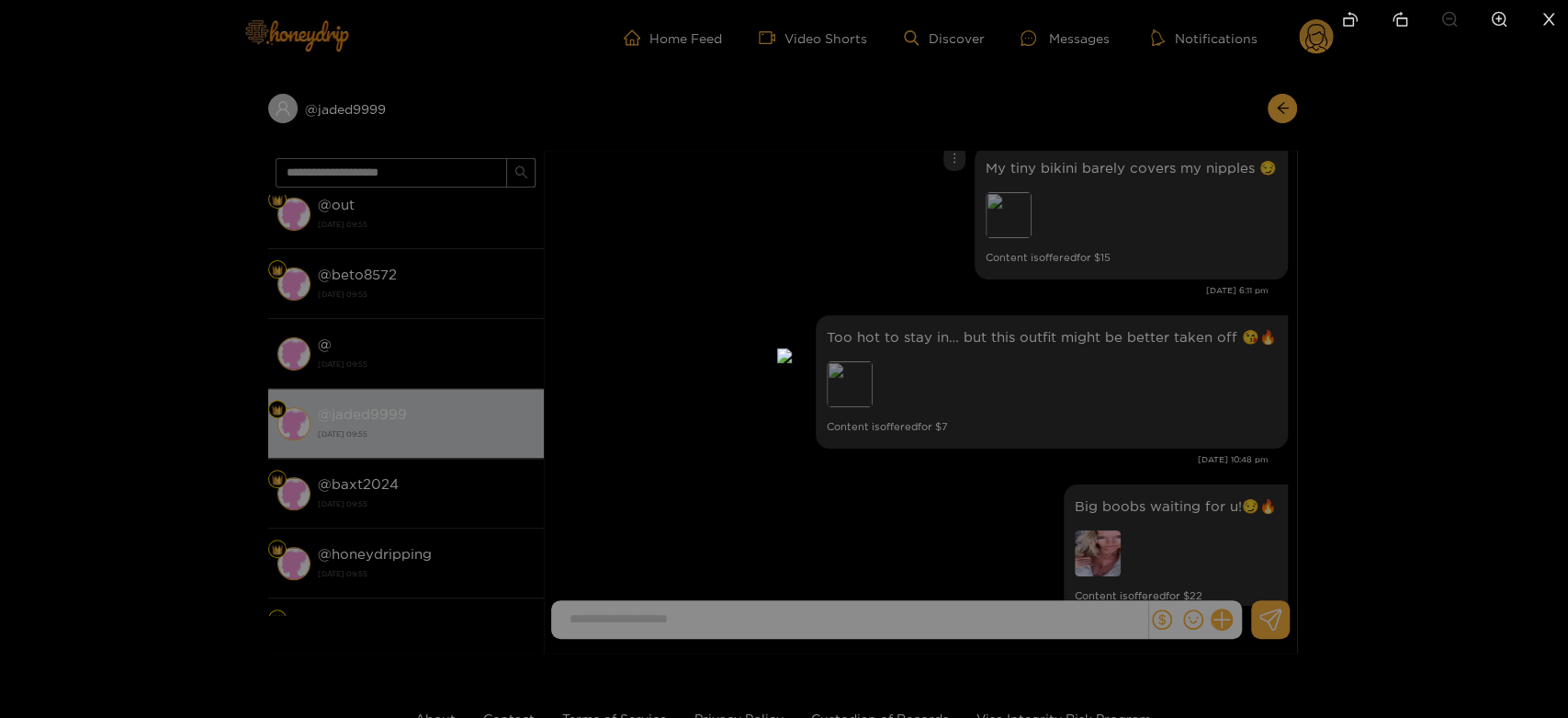
click at [1120, 300] on div at bounding box center [784, 359] width 1568 height 718
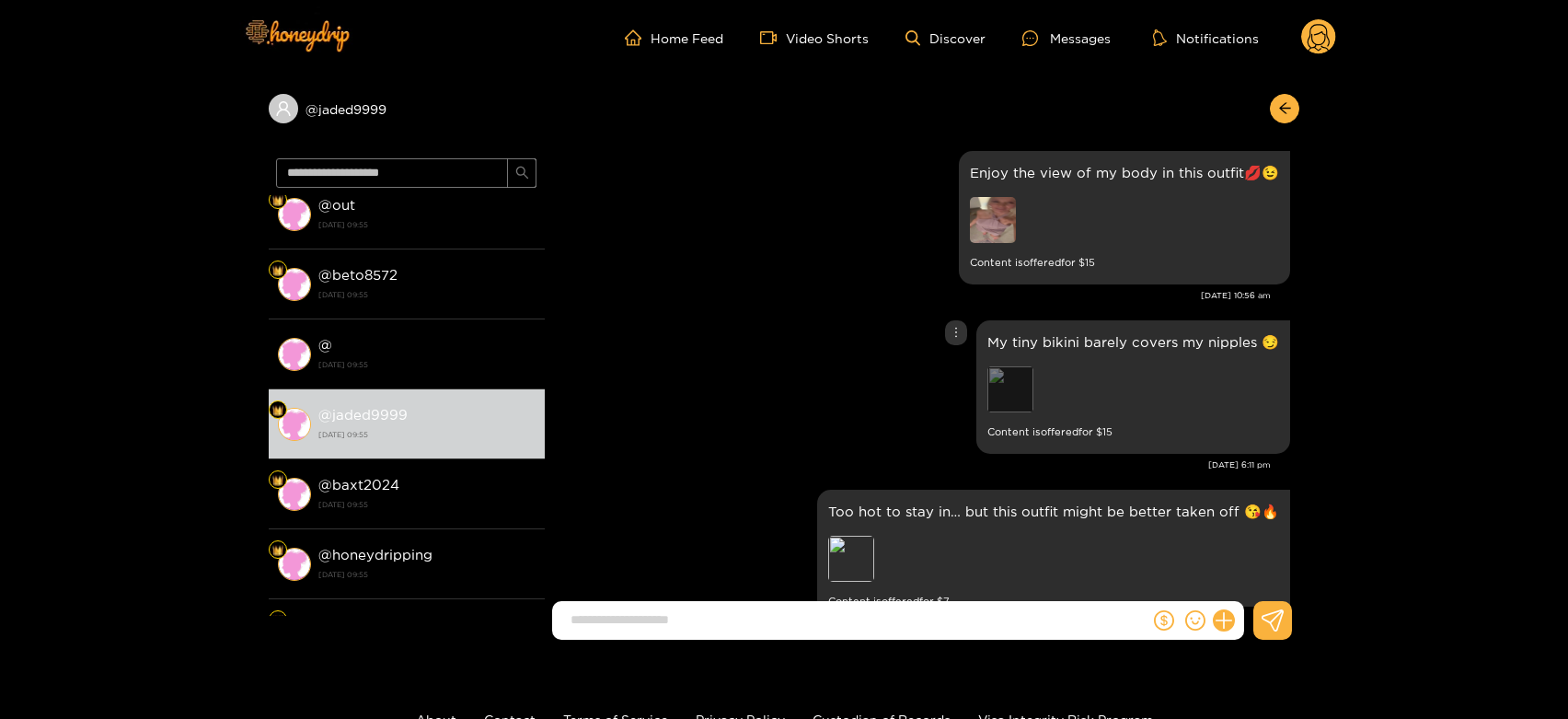
scroll to position [3200, 0]
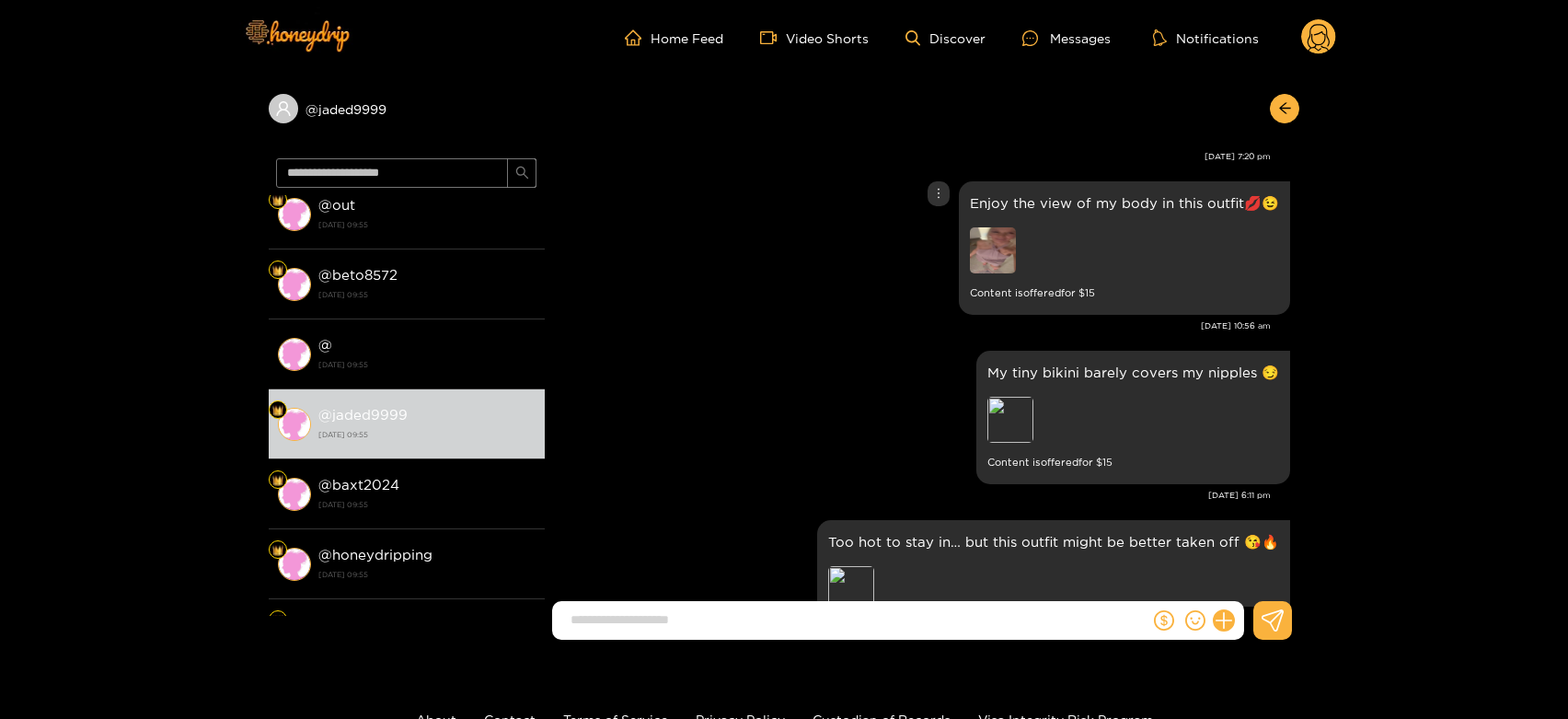
click at [999, 241] on img at bounding box center [992, 249] width 46 height 46
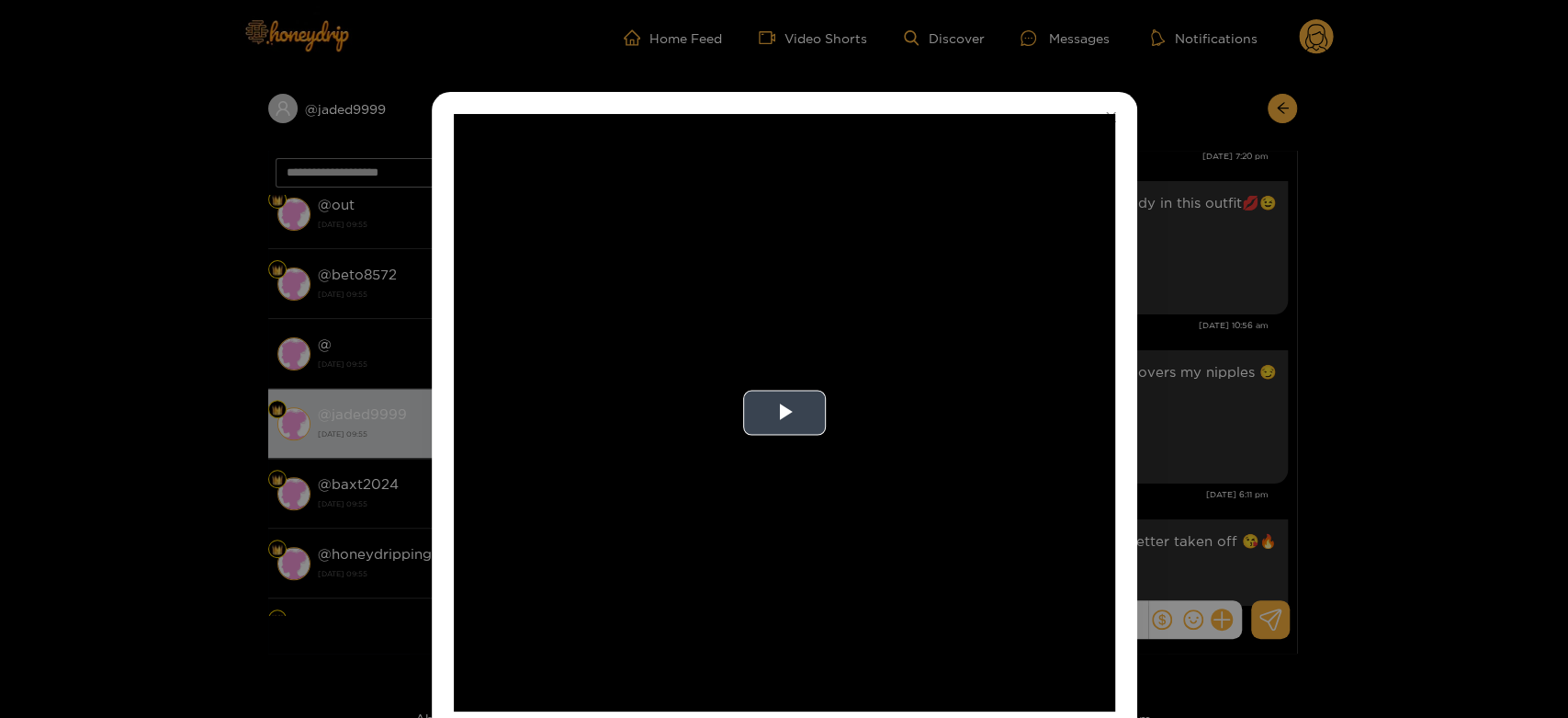
click at [993, 368] on video "Video Player" at bounding box center [784, 412] width 661 height 597
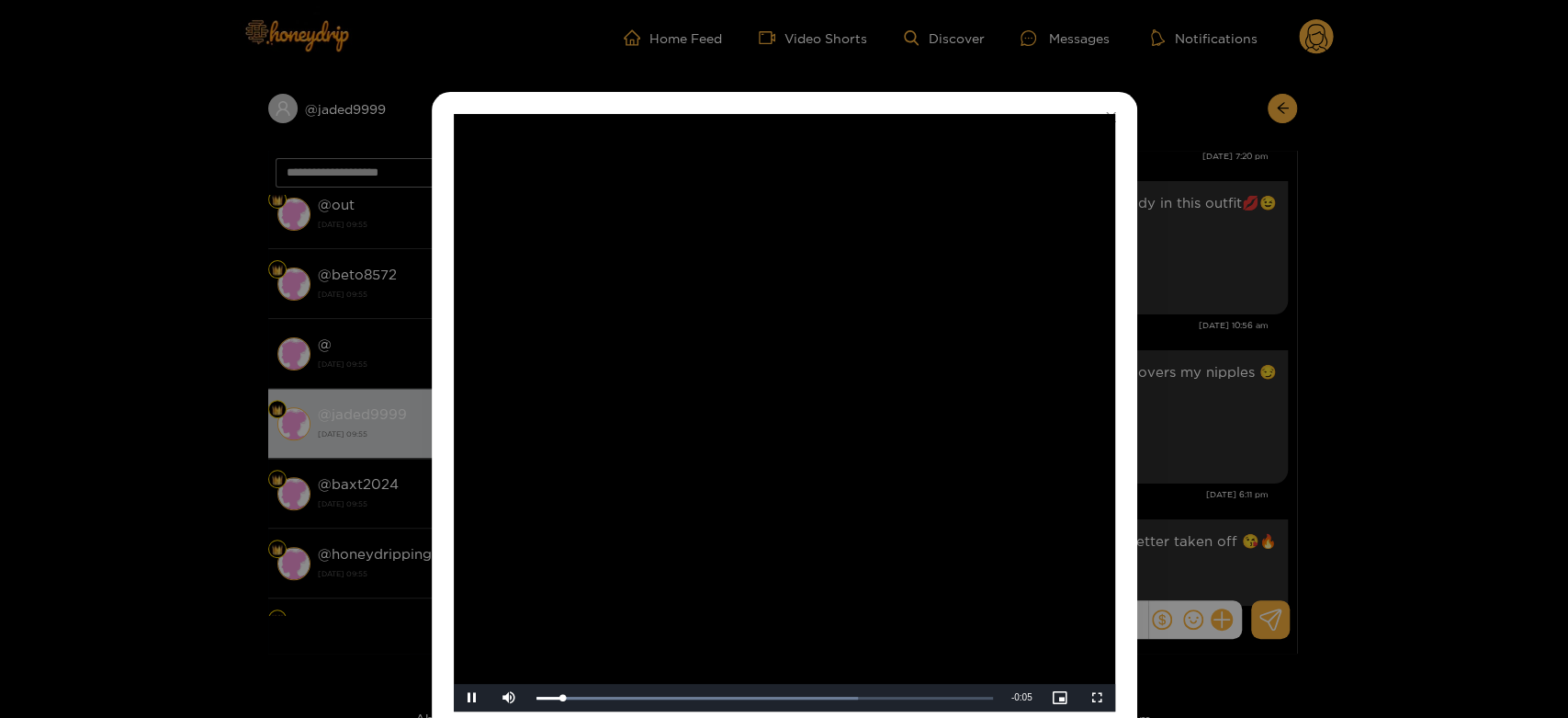
click at [993, 368] on video "Video Player" at bounding box center [784, 412] width 661 height 597
click at [1191, 363] on div "**********" at bounding box center [784, 359] width 1568 height 718
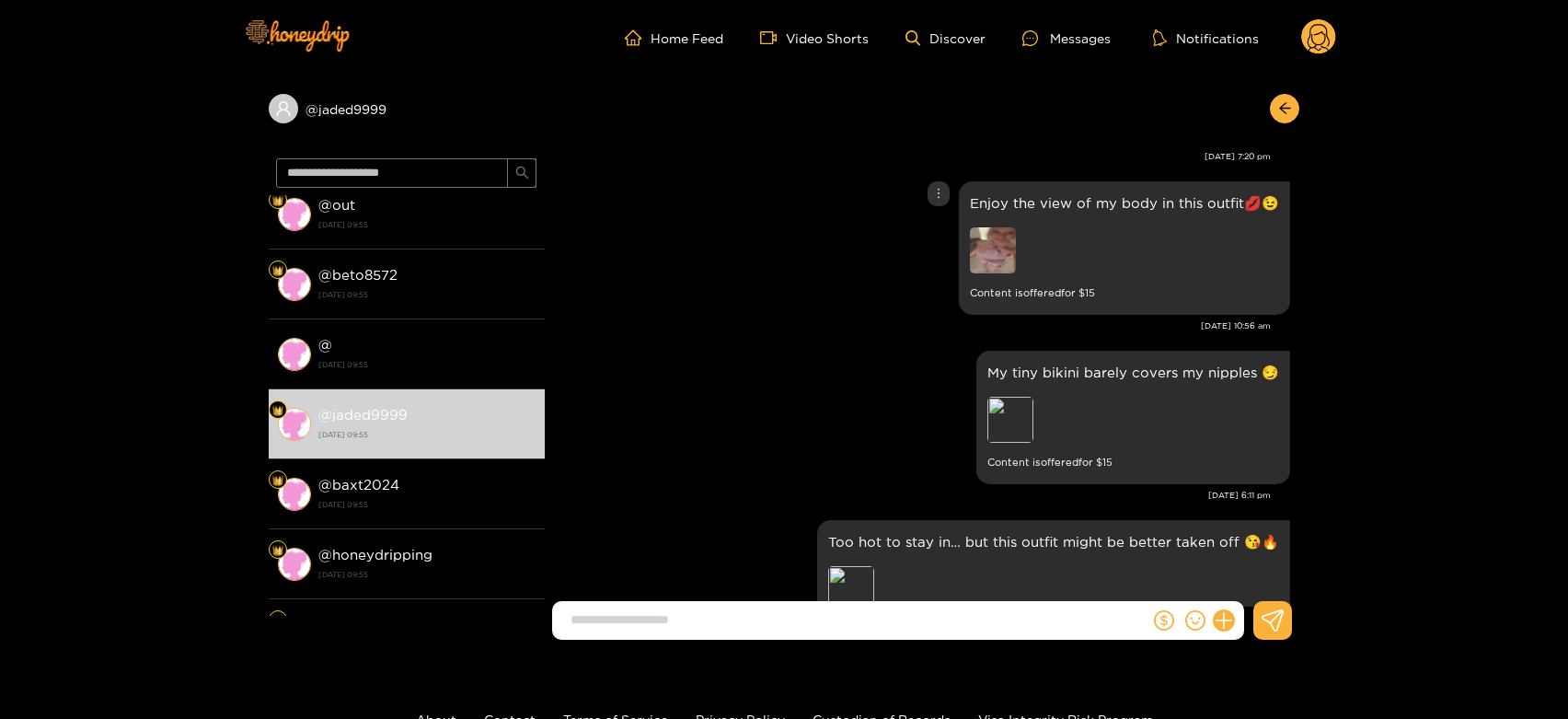
click at [1001, 247] on img at bounding box center [992, 249] width 46 height 46
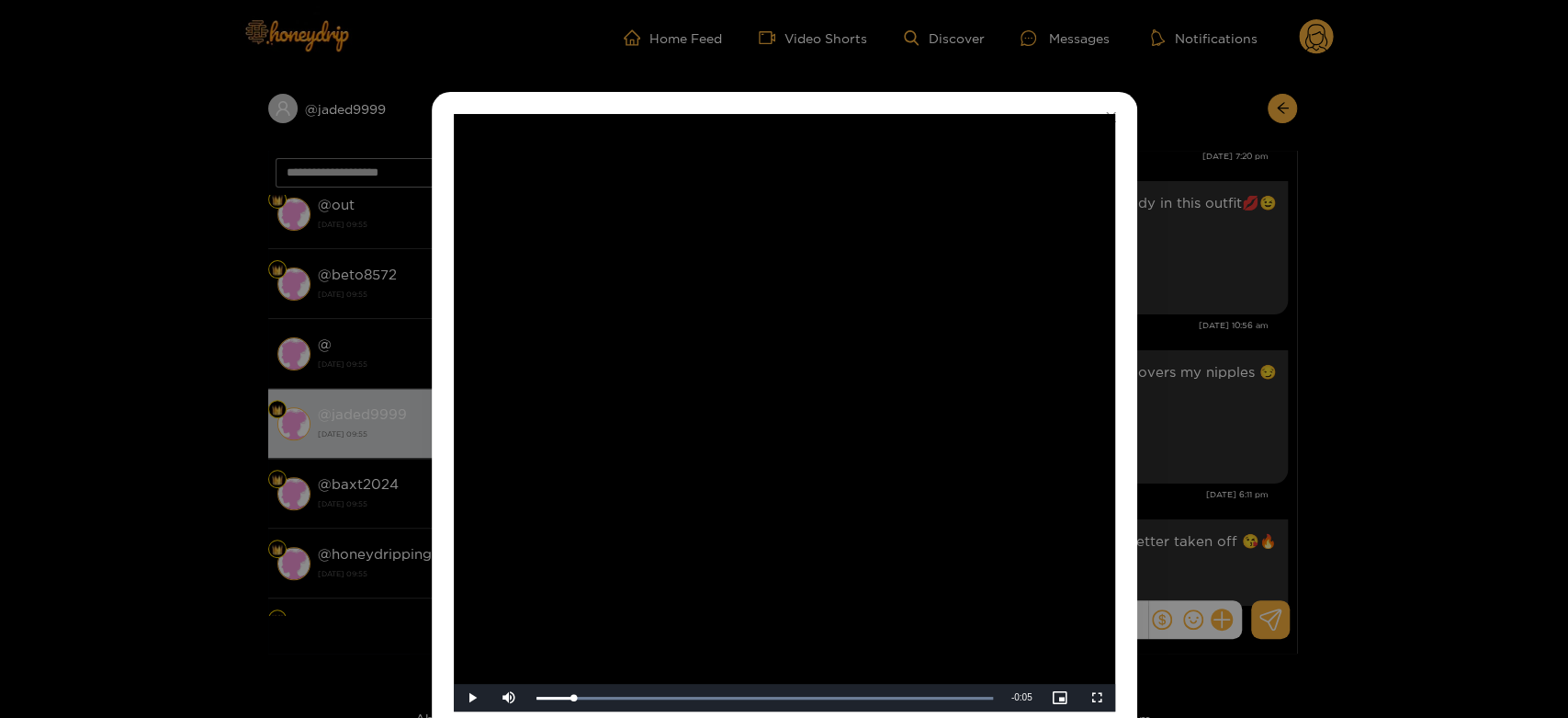
click at [1232, 297] on div "**********" at bounding box center [784, 359] width 1568 height 718
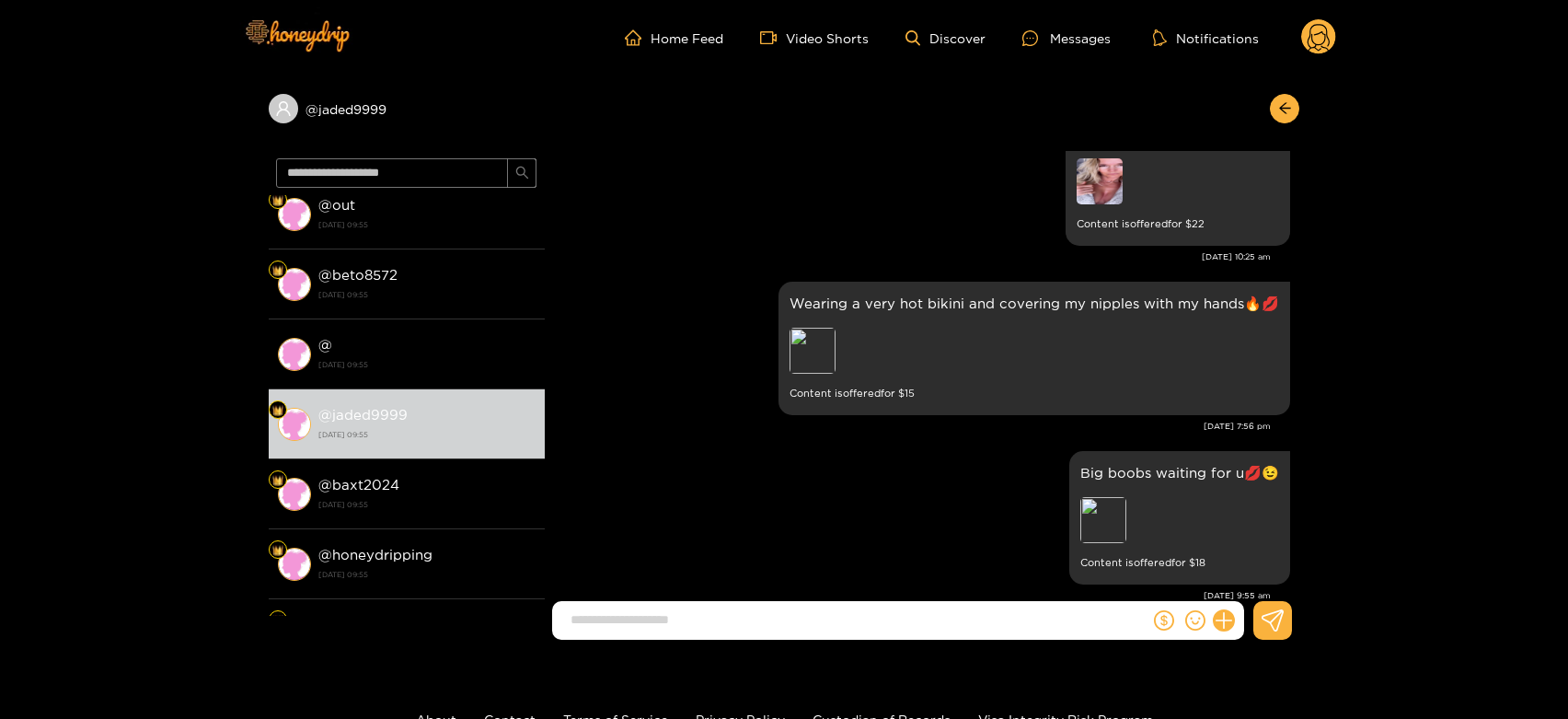
scroll to position [3812, 0]
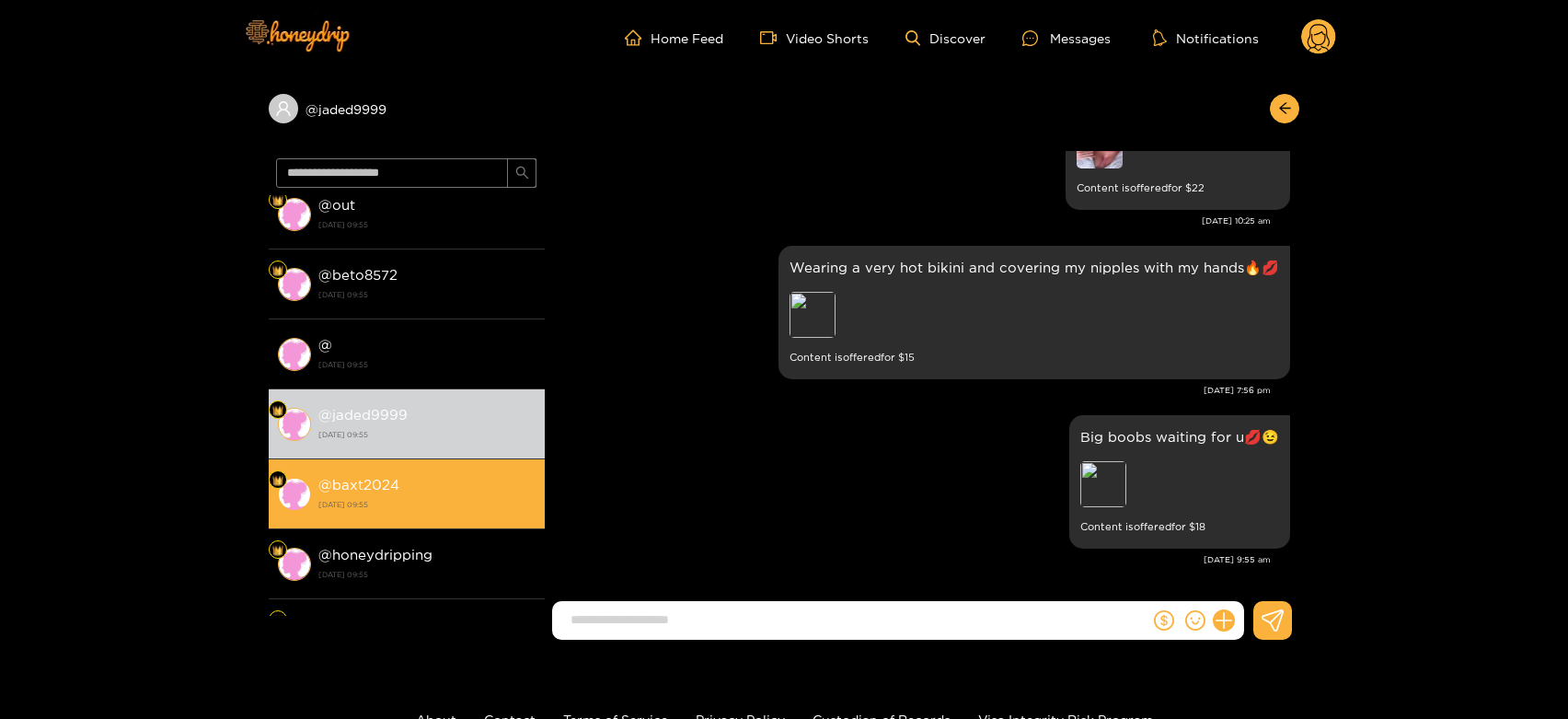
click at [415, 472] on div "@ baxt2024 [DATE] 09:55" at bounding box center [426, 493] width 217 height 41
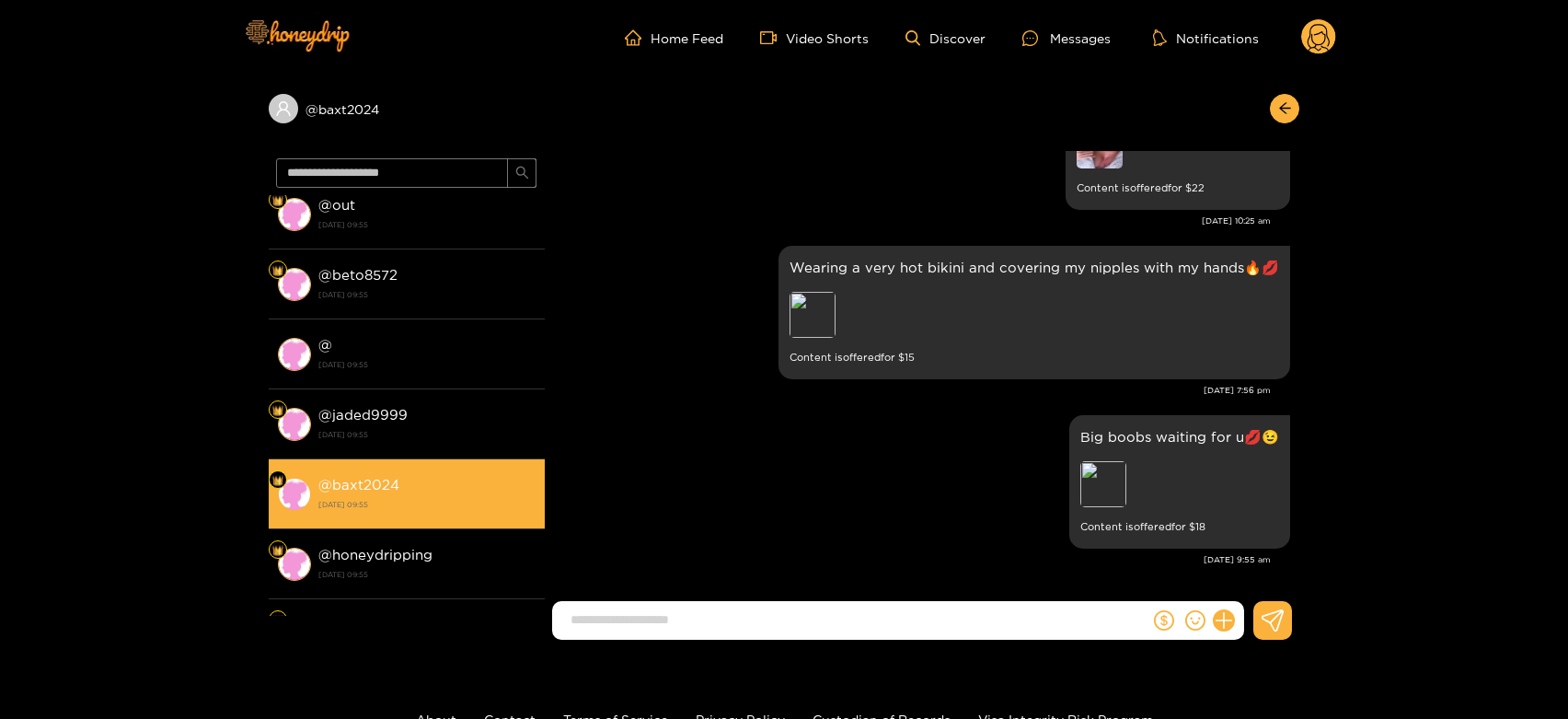
scroll to position [1022, 0]
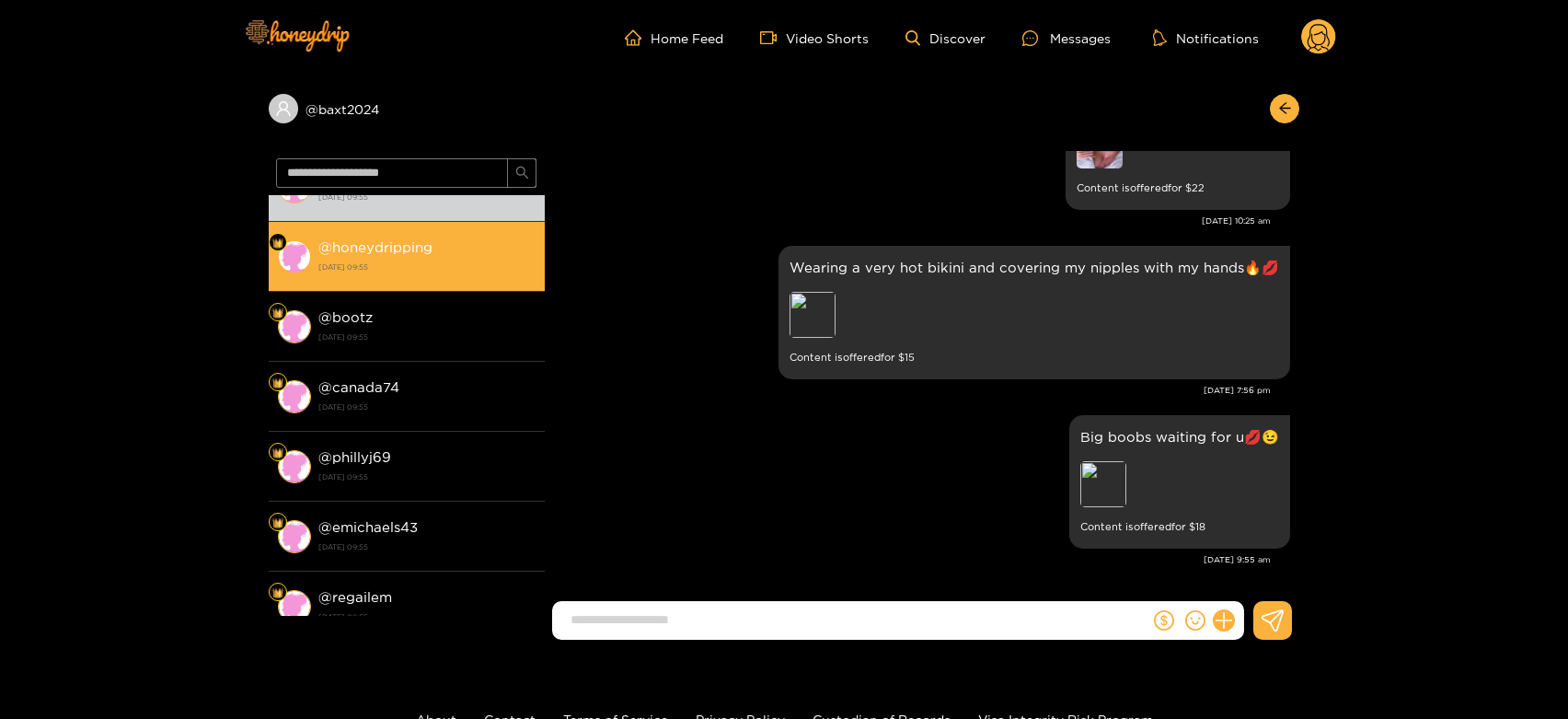
click at [451, 274] on div "@ honeydripping [DATE] 09:55" at bounding box center [426, 256] width 217 height 41
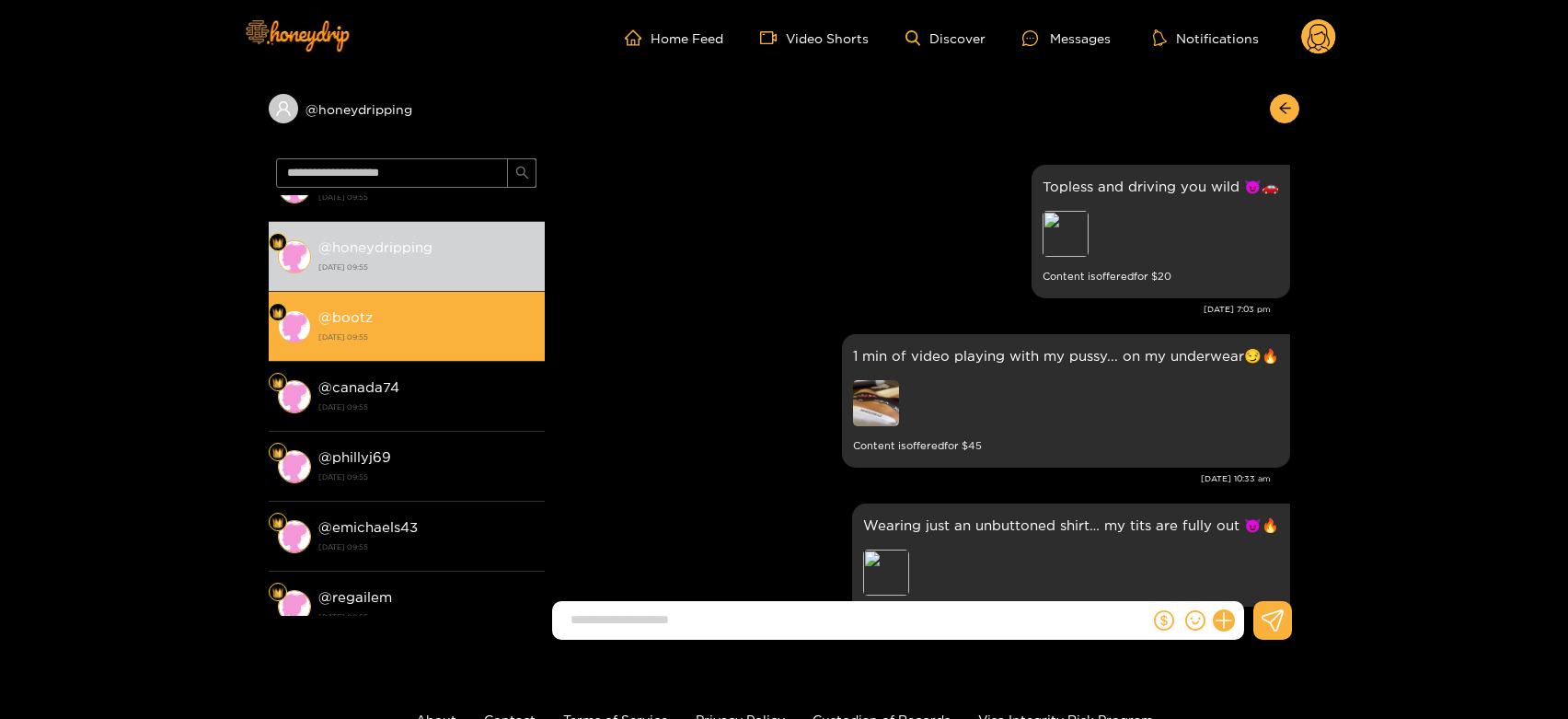
scroll to position [3812, 0]
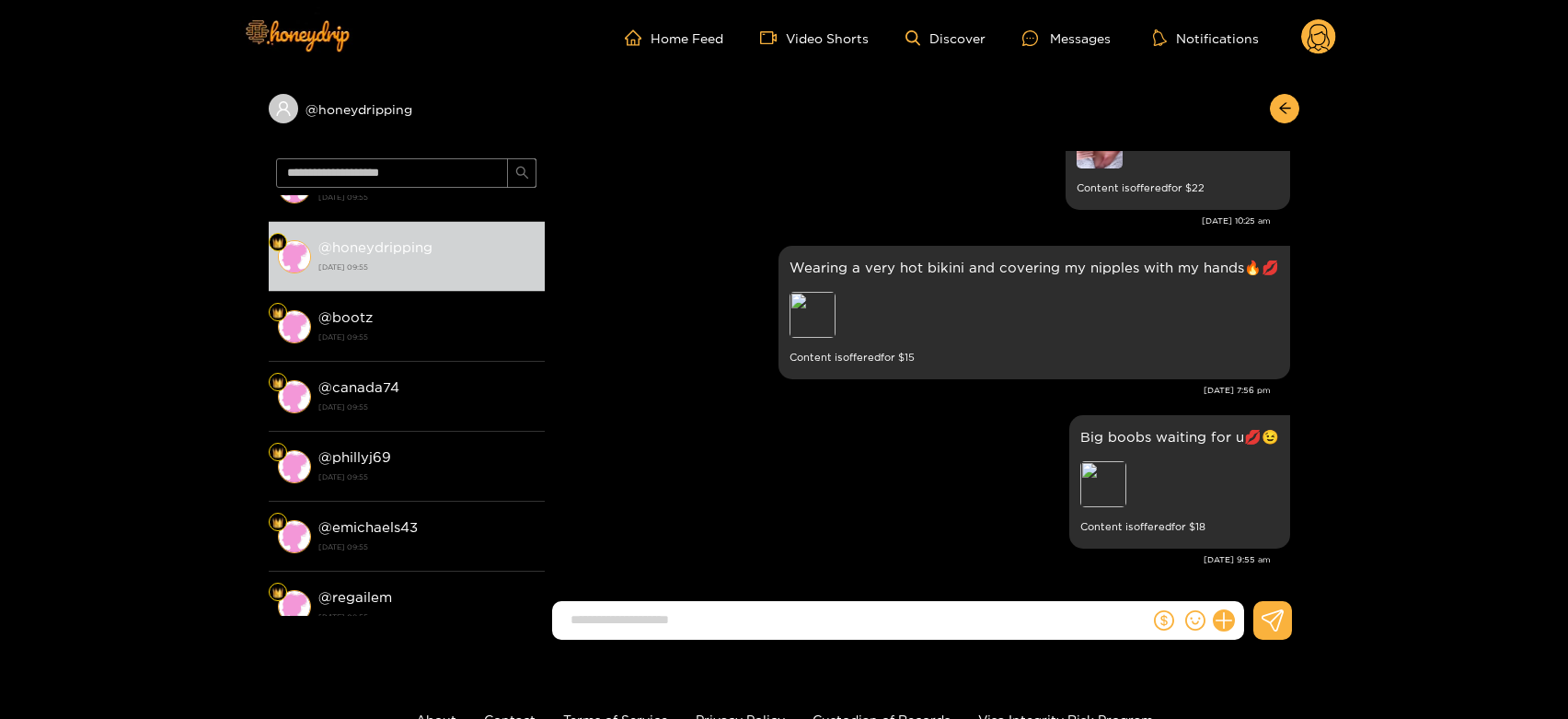
click at [1314, 27] on circle at bounding box center [1319, 37] width 35 height 35
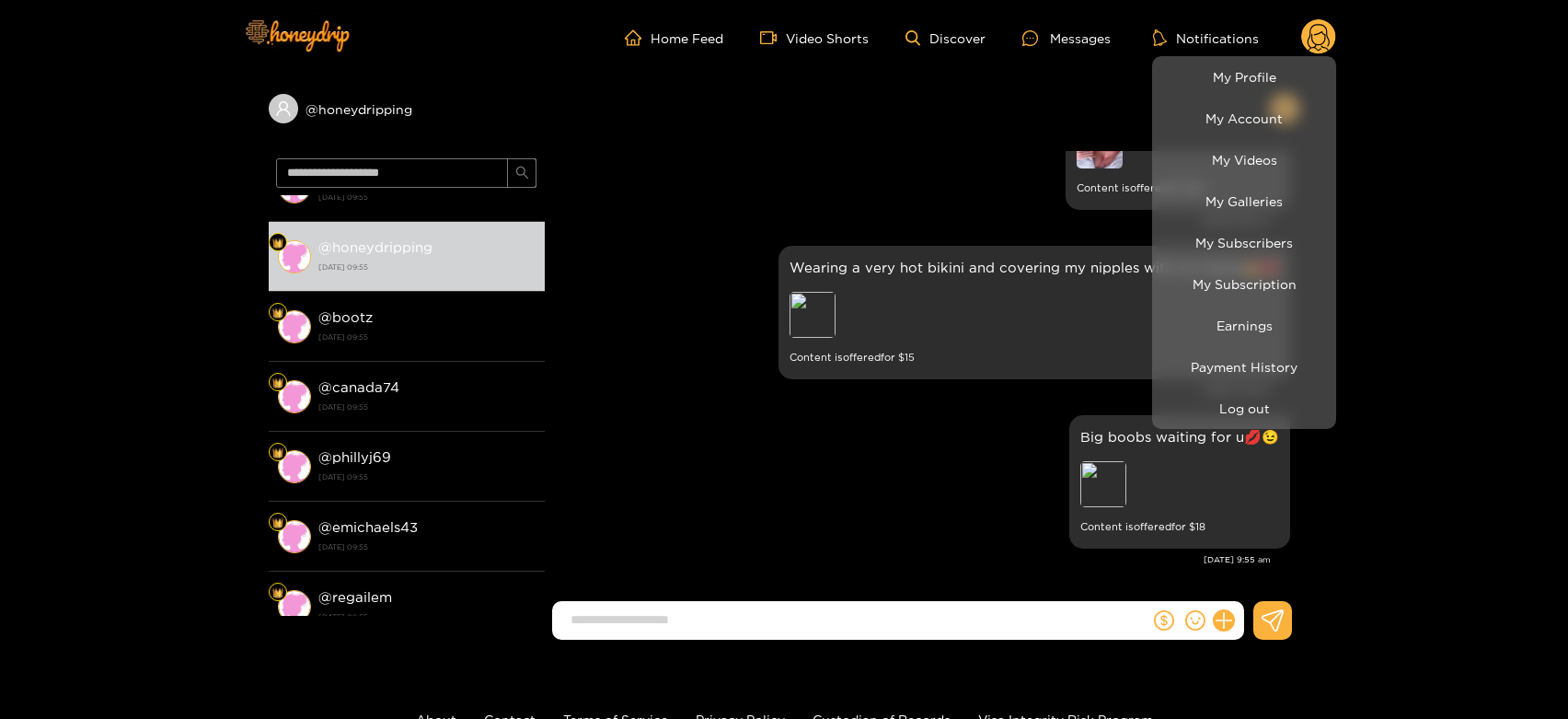
click at [1290, 342] on li "Earnings" at bounding box center [1243, 325] width 184 height 41
click at [1252, 311] on link "Earnings" at bounding box center [1243, 325] width 175 height 32
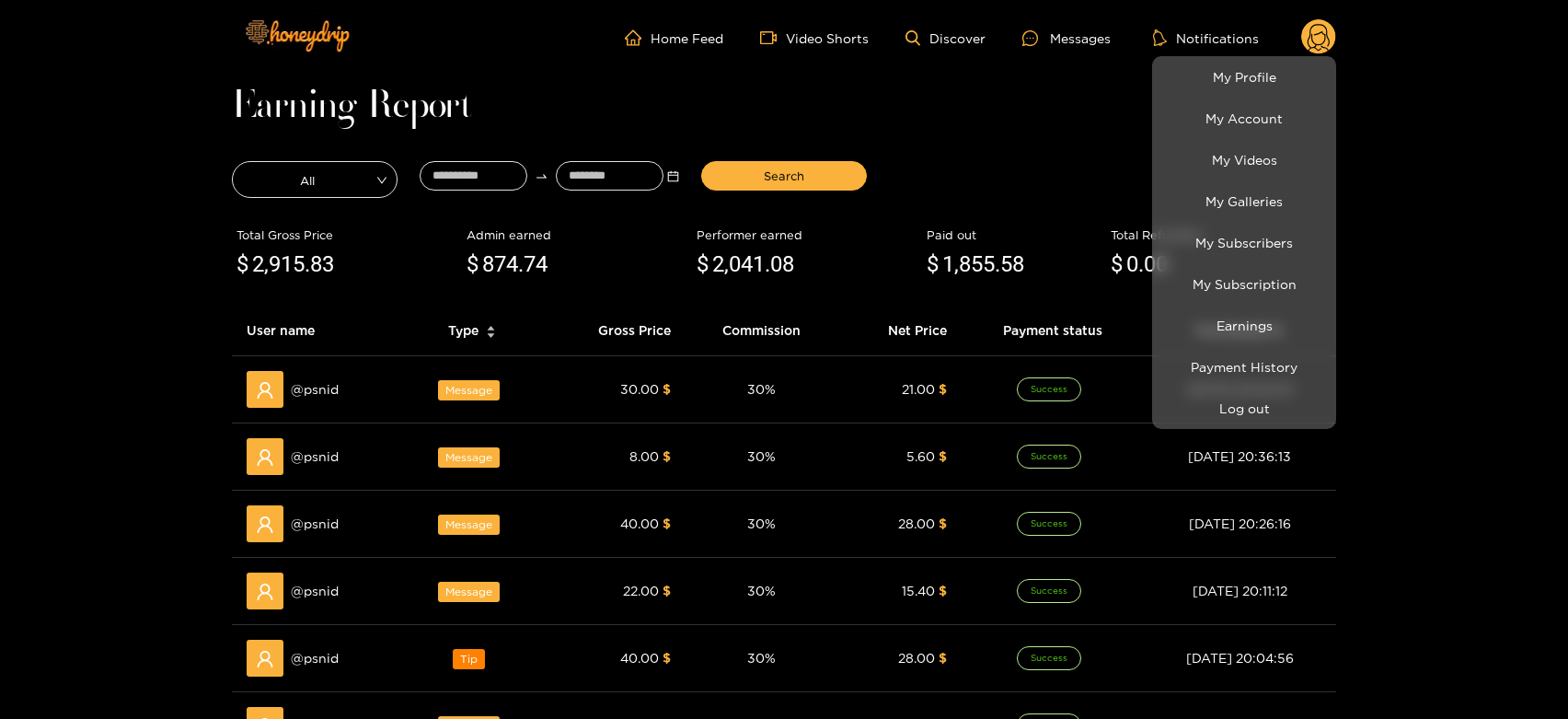
click at [335, 393] on div at bounding box center [784, 359] width 1568 height 719
click at [335, 393] on span "@ psnid" at bounding box center [314, 388] width 48 height 21
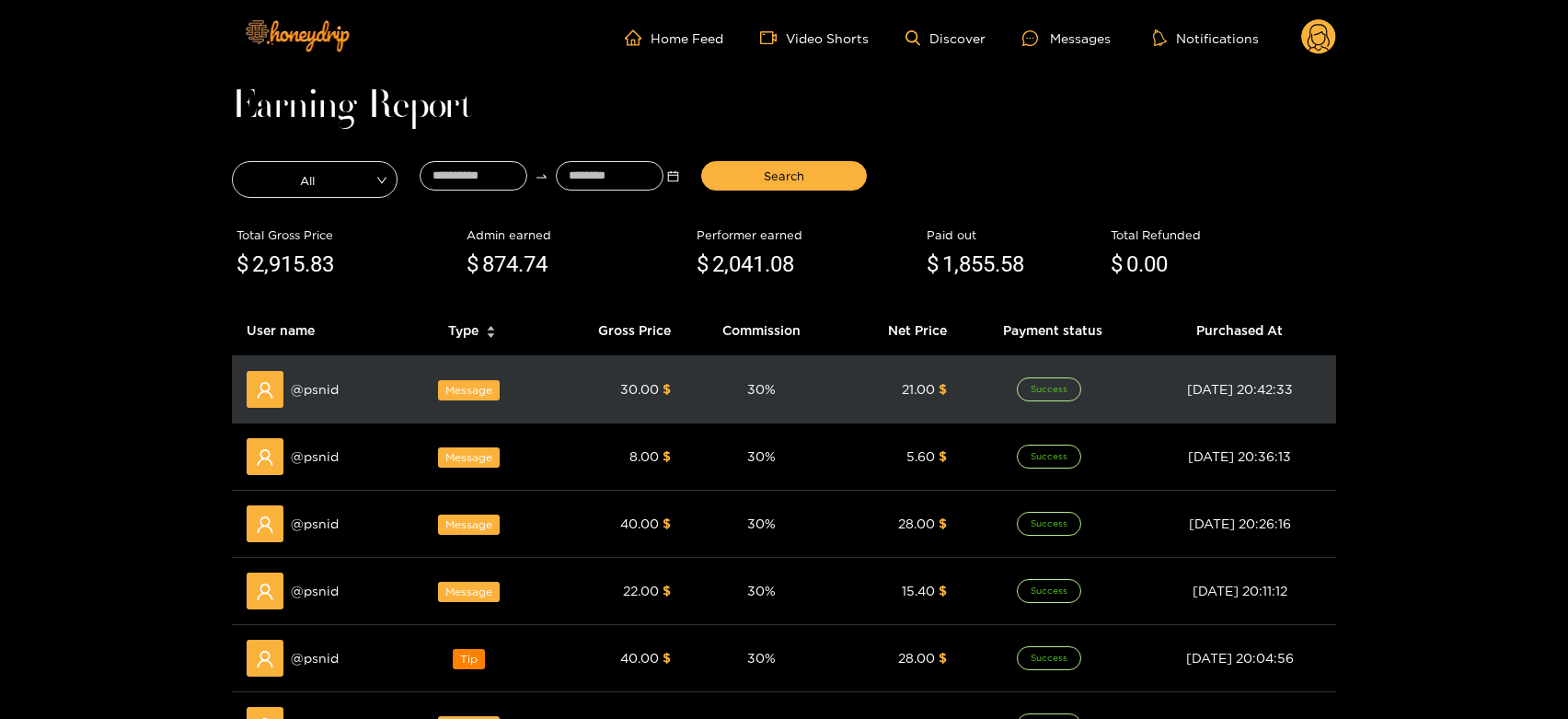
click at [328, 392] on span "@ psnid" at bounding box center [314, 388] width 48 height 21
click at [327, 392] on span "@ psnid" at bounding box center [314, 388] width 48 height 21
copy span "psnid"
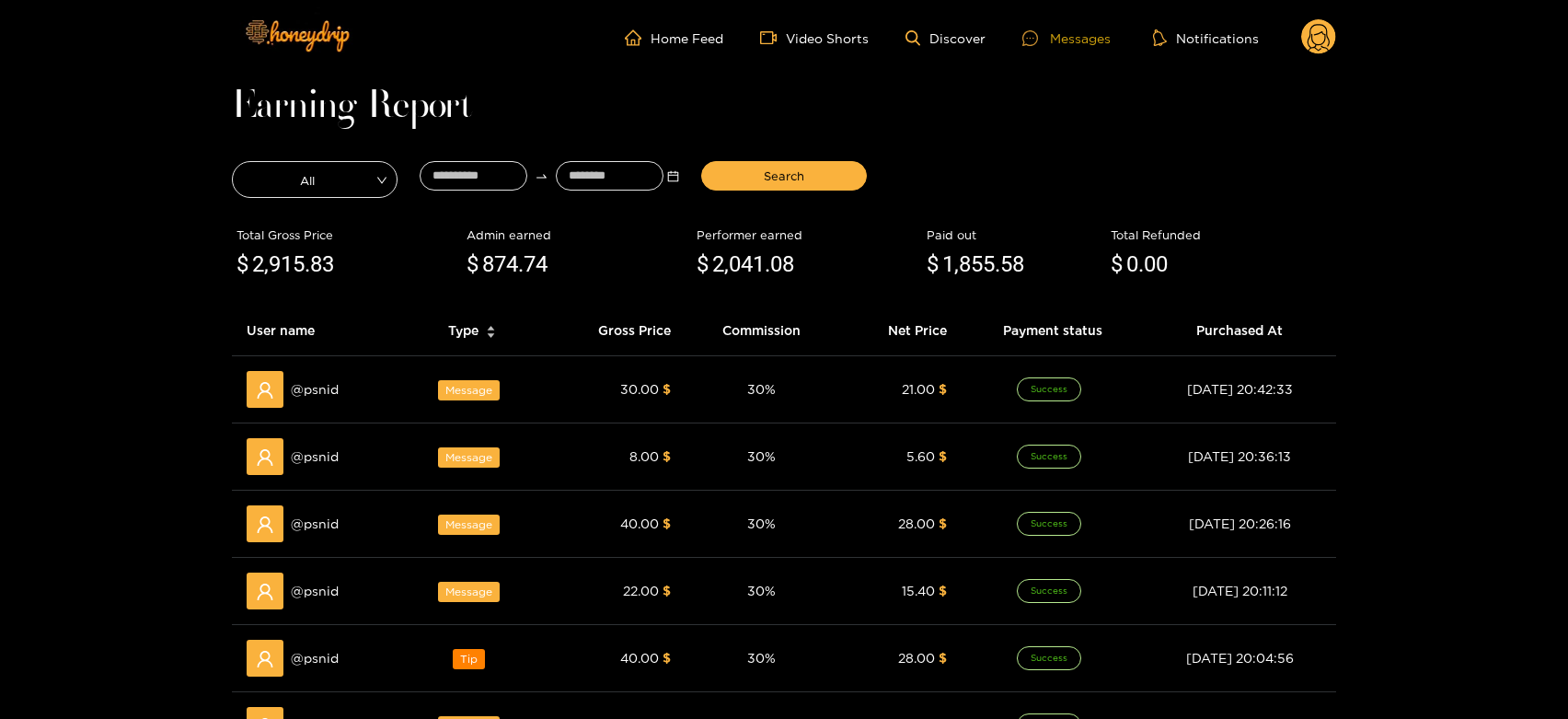
click at [1048, 34] on div at bounding box center [1036, 38] width 27 height 16
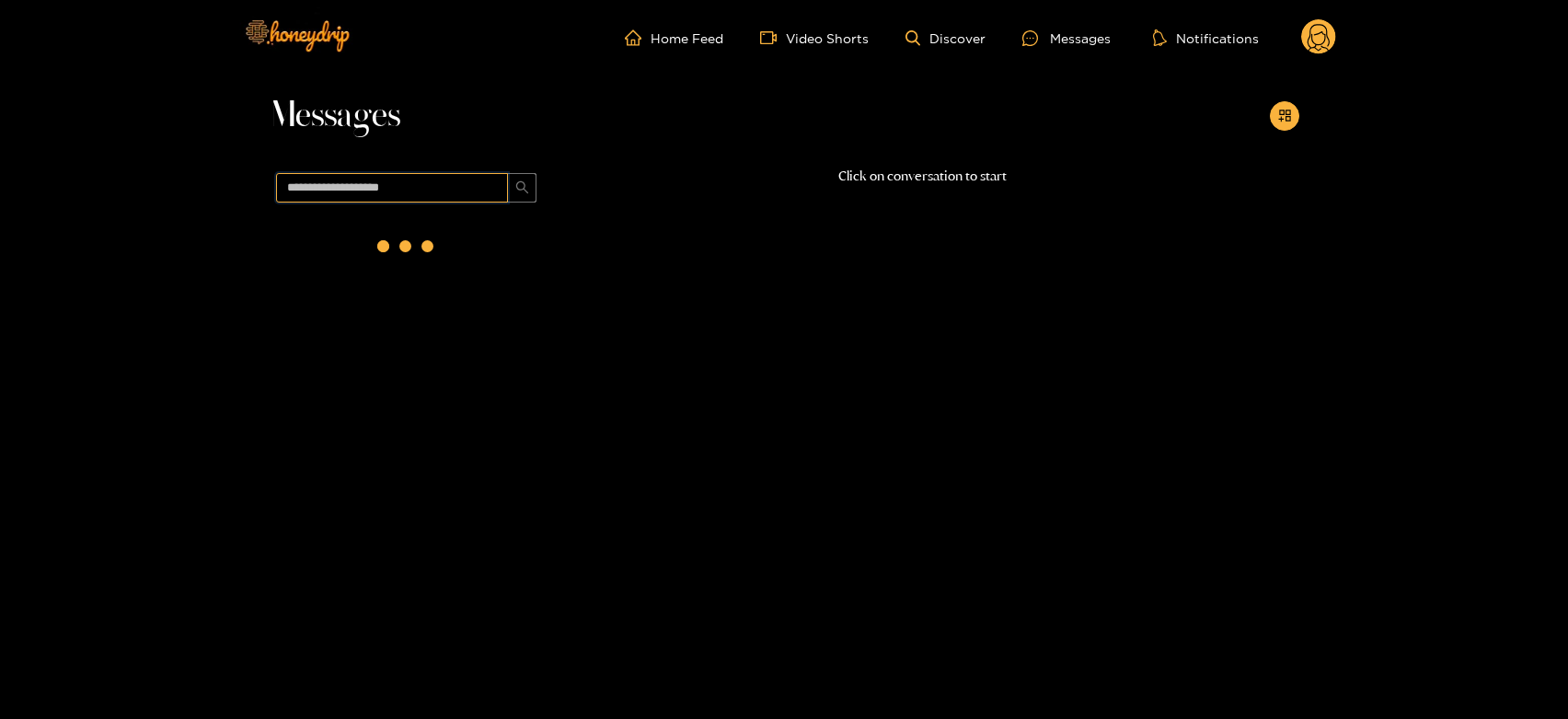
click at [424, 182] on input "text" at bounding box center [391, 188] width 232 height 29
paste input "*****"
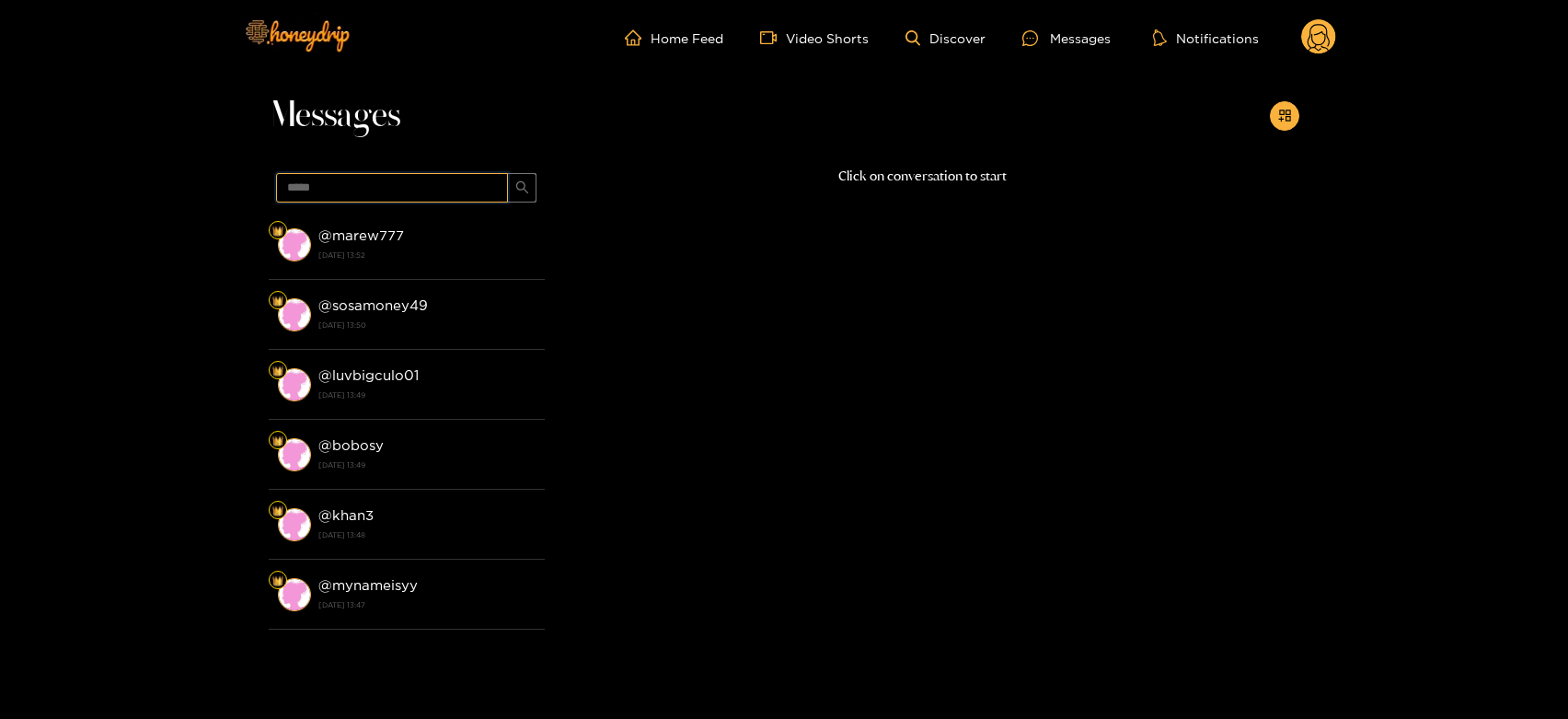
type input "*****"
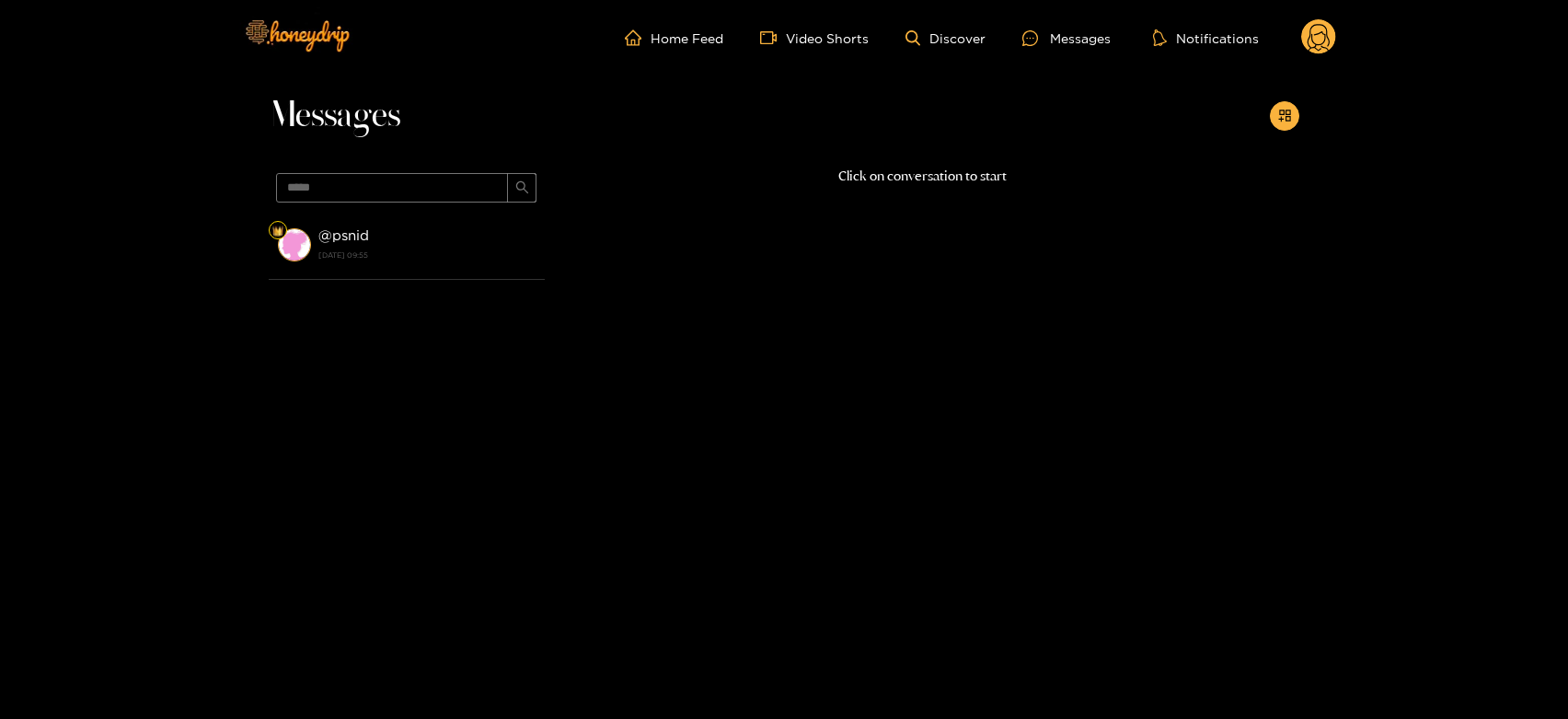
click at [423, 247] on strong "[DATE] 09:55" at bounding box center [426, 254] width 217 height 17
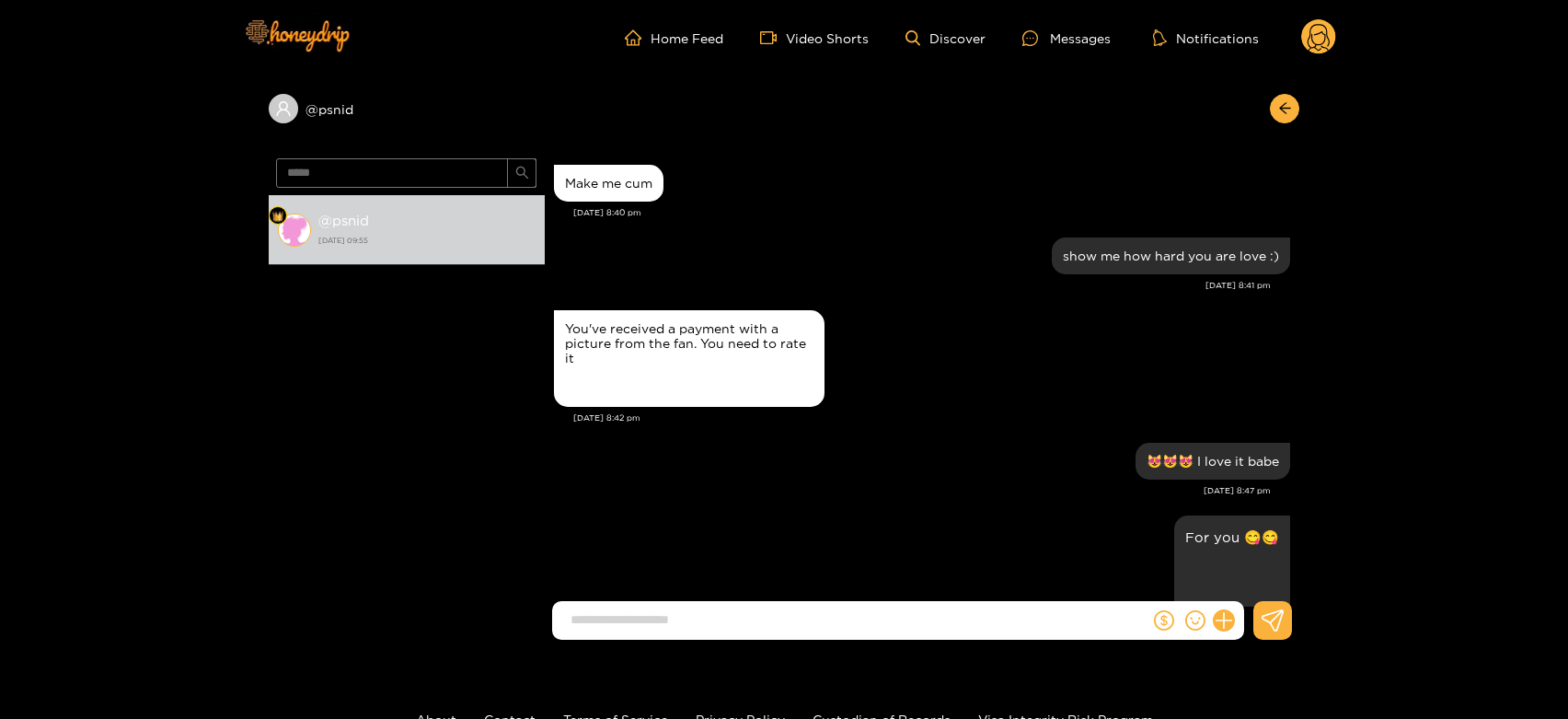
scroll to position [2743, 0]
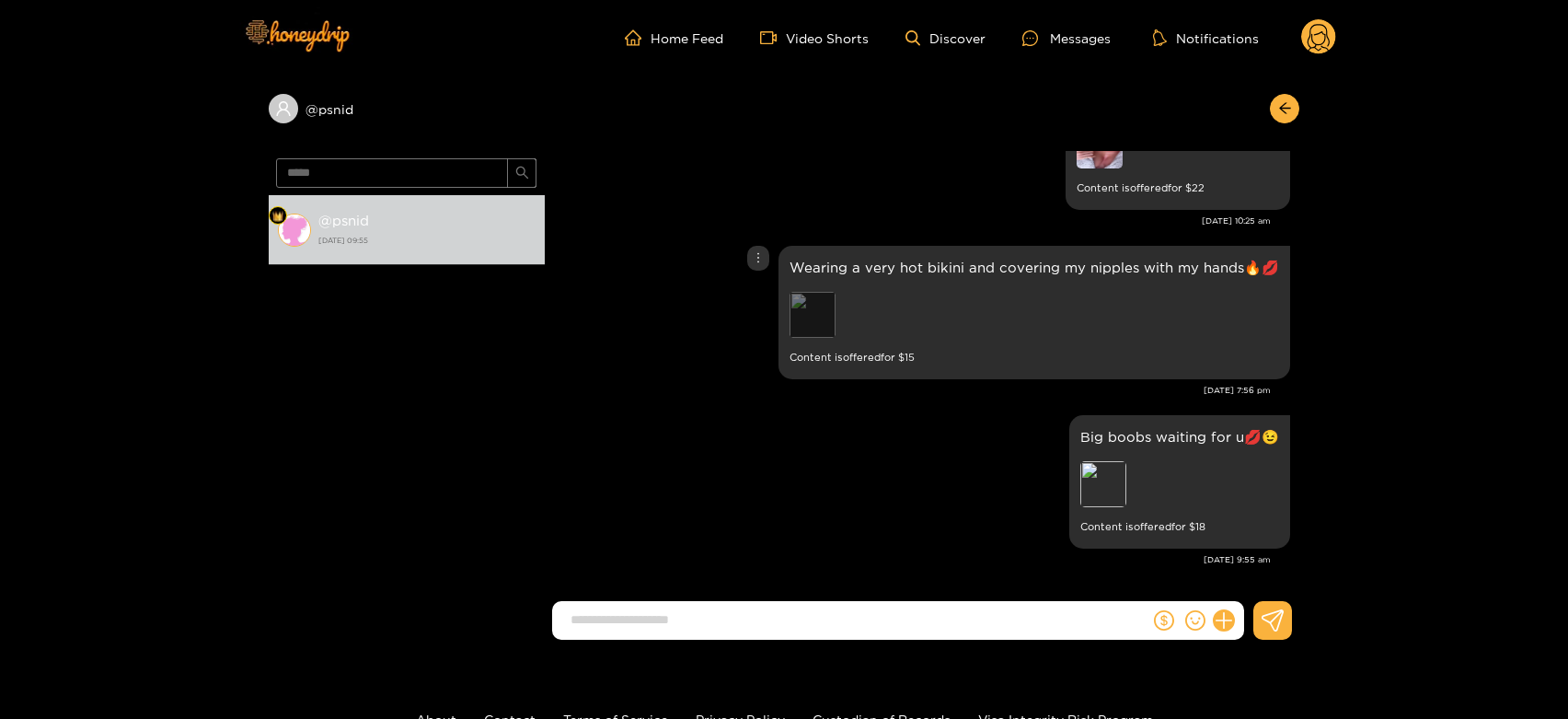
click at [820, 323] on div "Preview" at bounding box center [812, 314] width 46 height 46
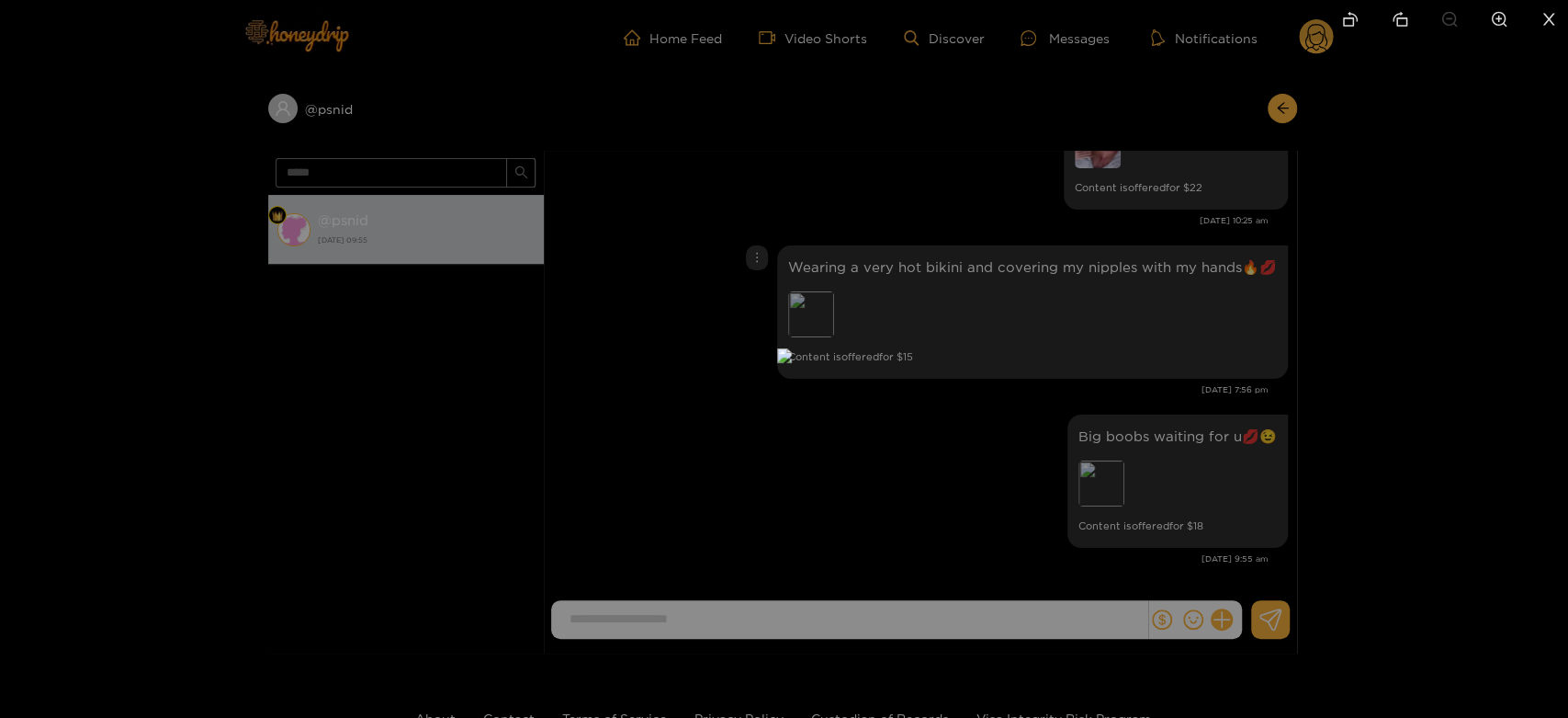
click at [1105, 329] on div at bounding box center [784, 359] width 1568 height 718
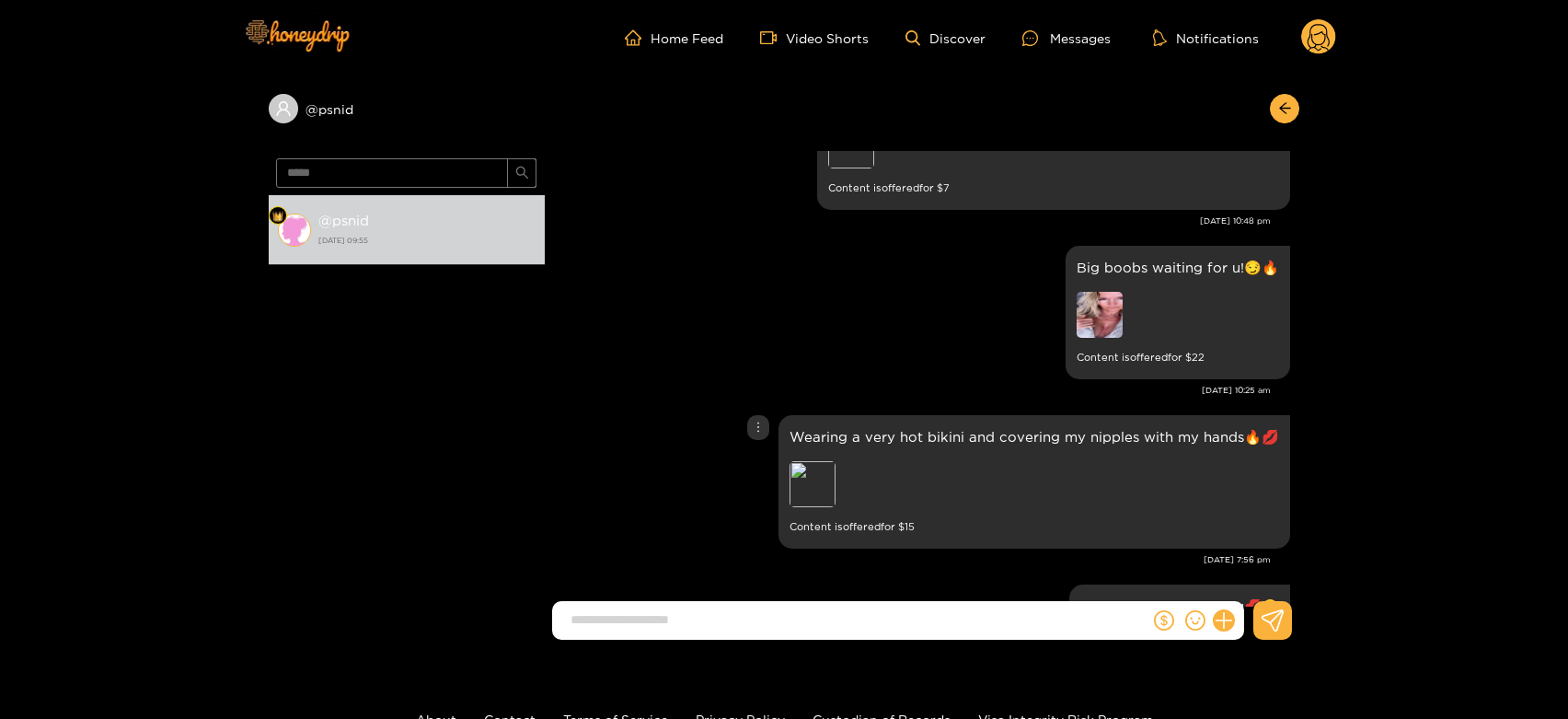
scroll to position [2436, 0]
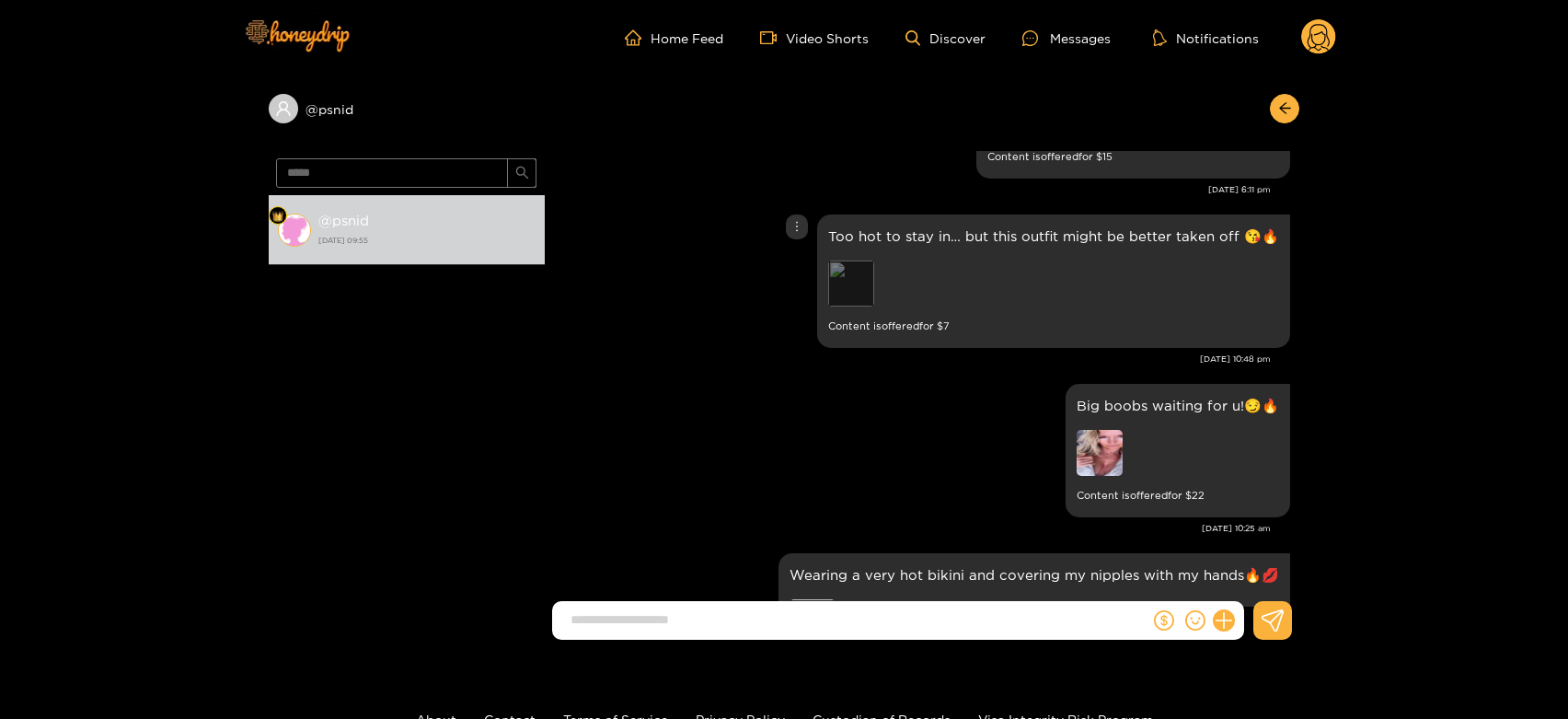
click at [855, 290] on div "Preview" at bounding box center [850, 283] width 46 height 46
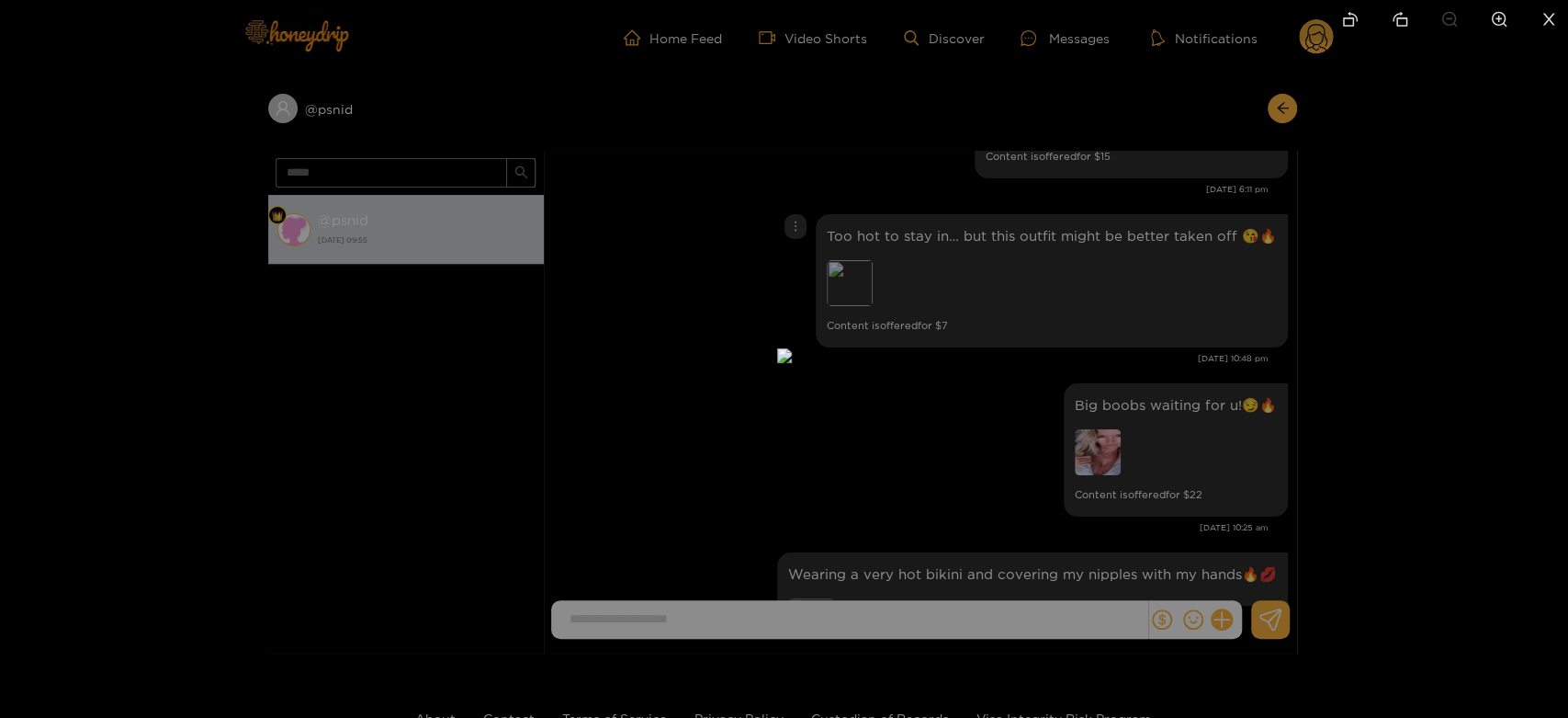
click at [1125, 352] on div at bounding box center [784, 359] width 1568 height 718
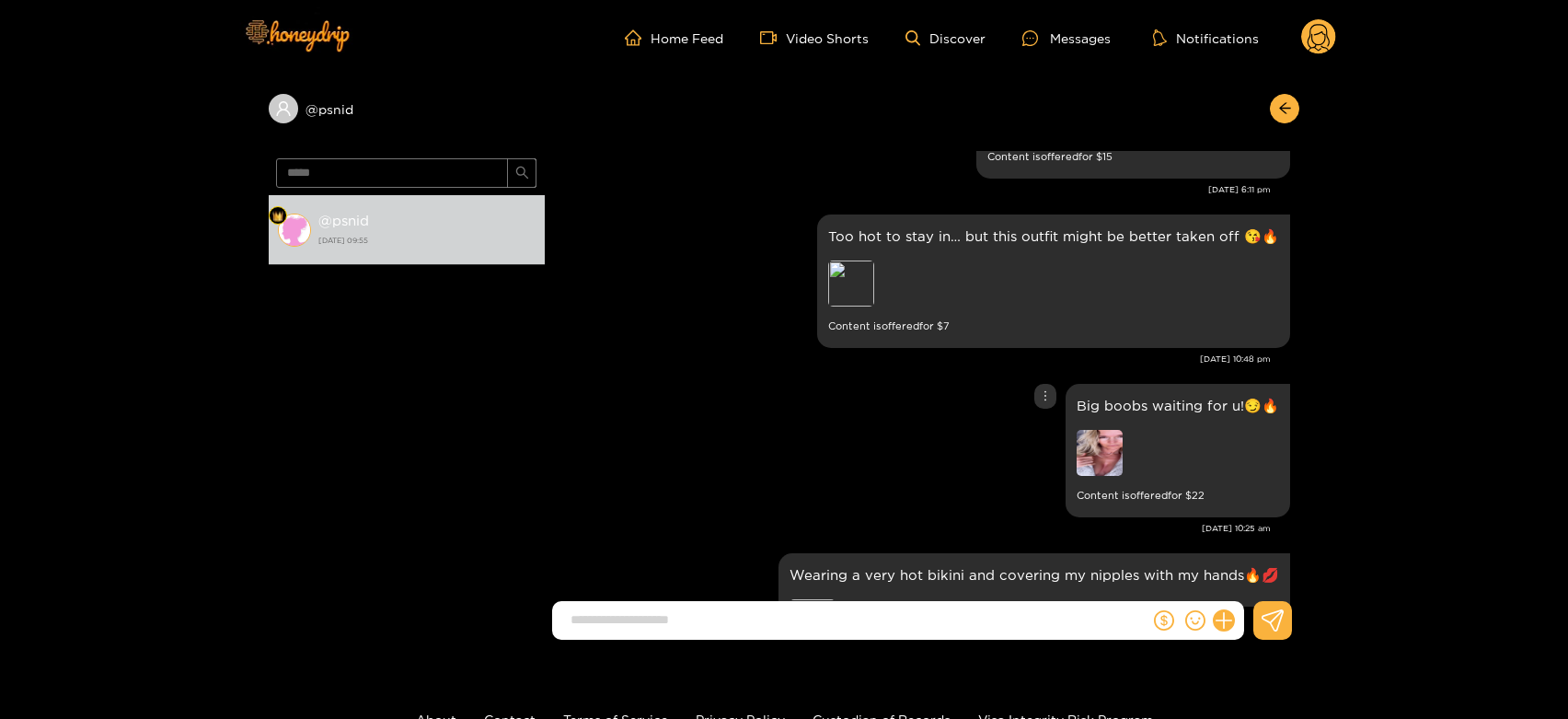
click at [1100, 447] on img at bounding box center [1098, 452] width 46 height 46
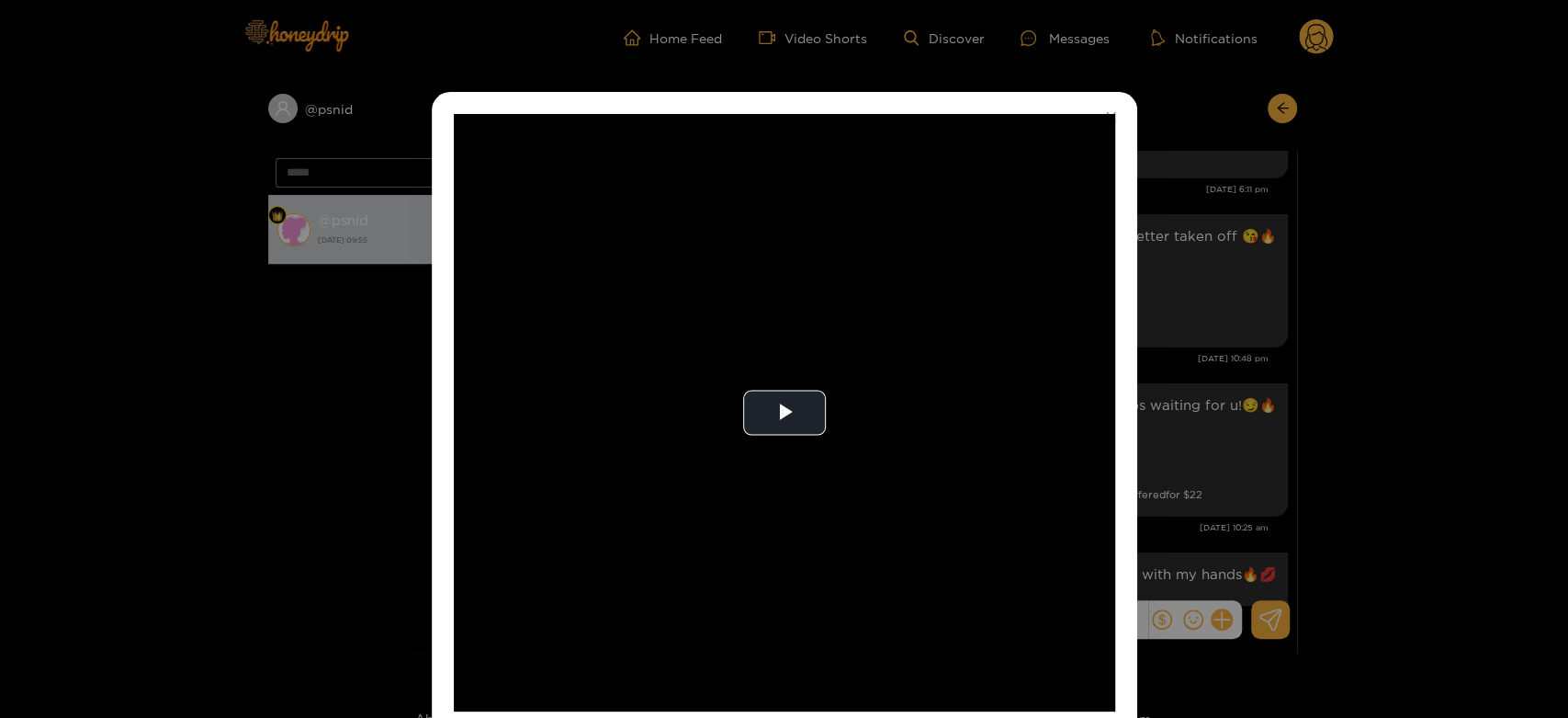
click at [1175, 431] on div "**********" at bounding box center [784, 359] width 1568 height 718
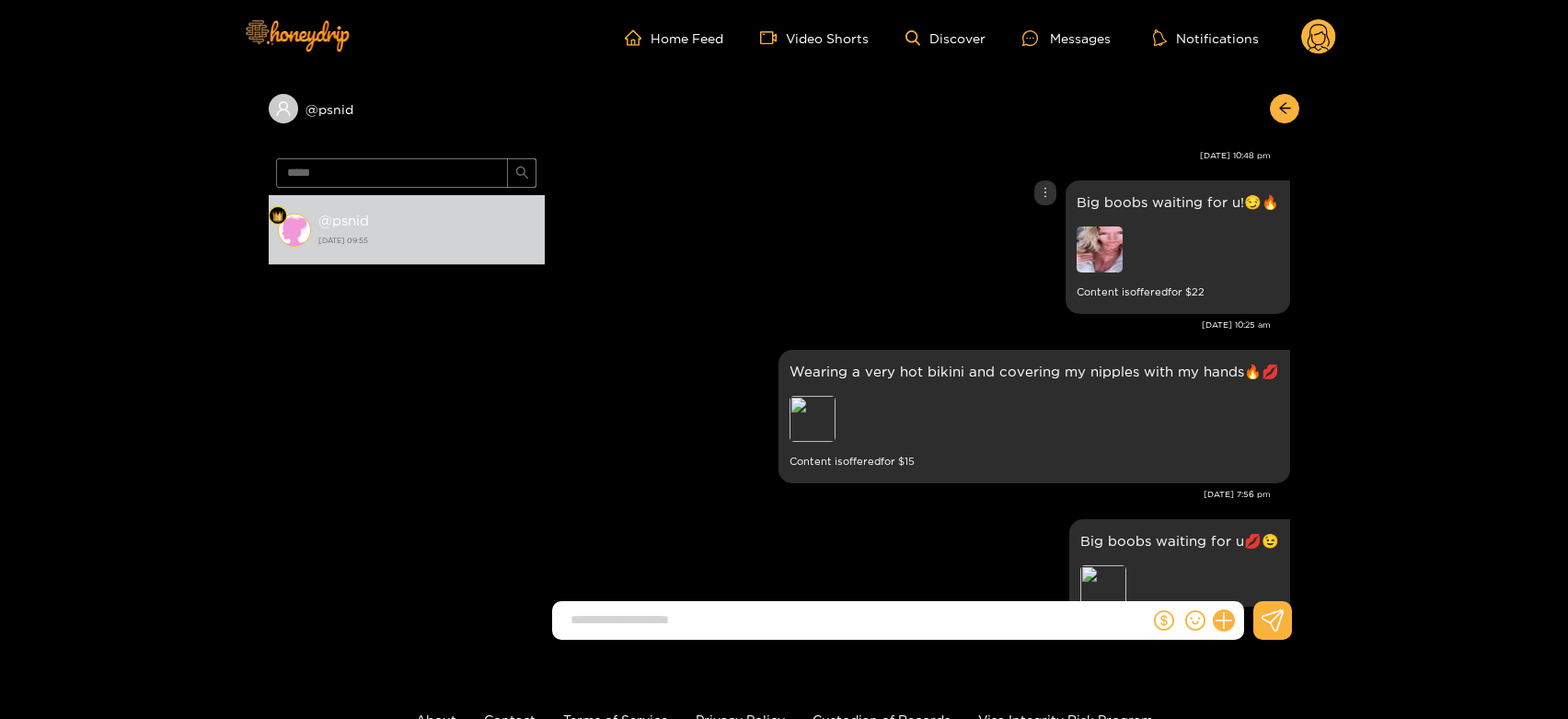
scroll to position [2743, 0]
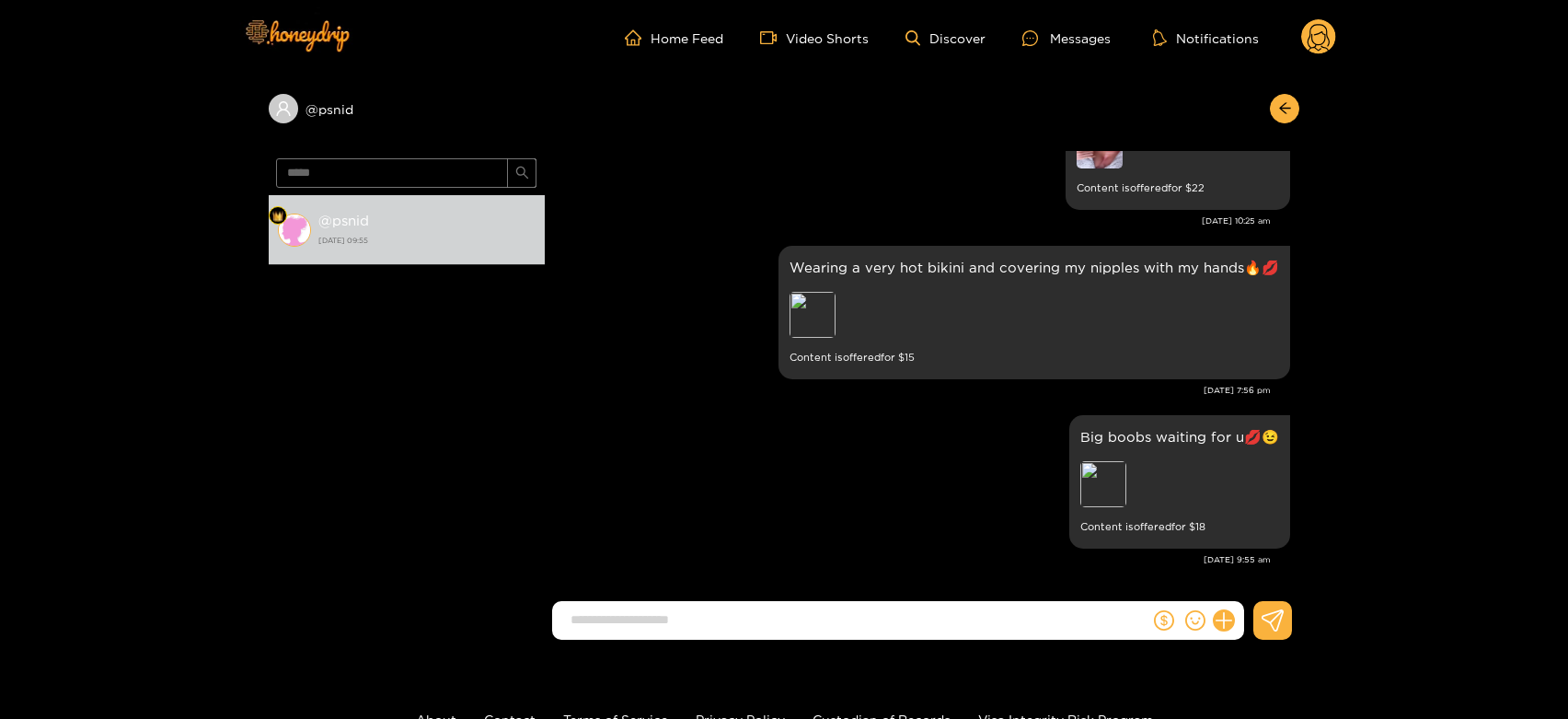
click at [1317, 44] on icon at bounding box center [1318, 39] width 22 height 32
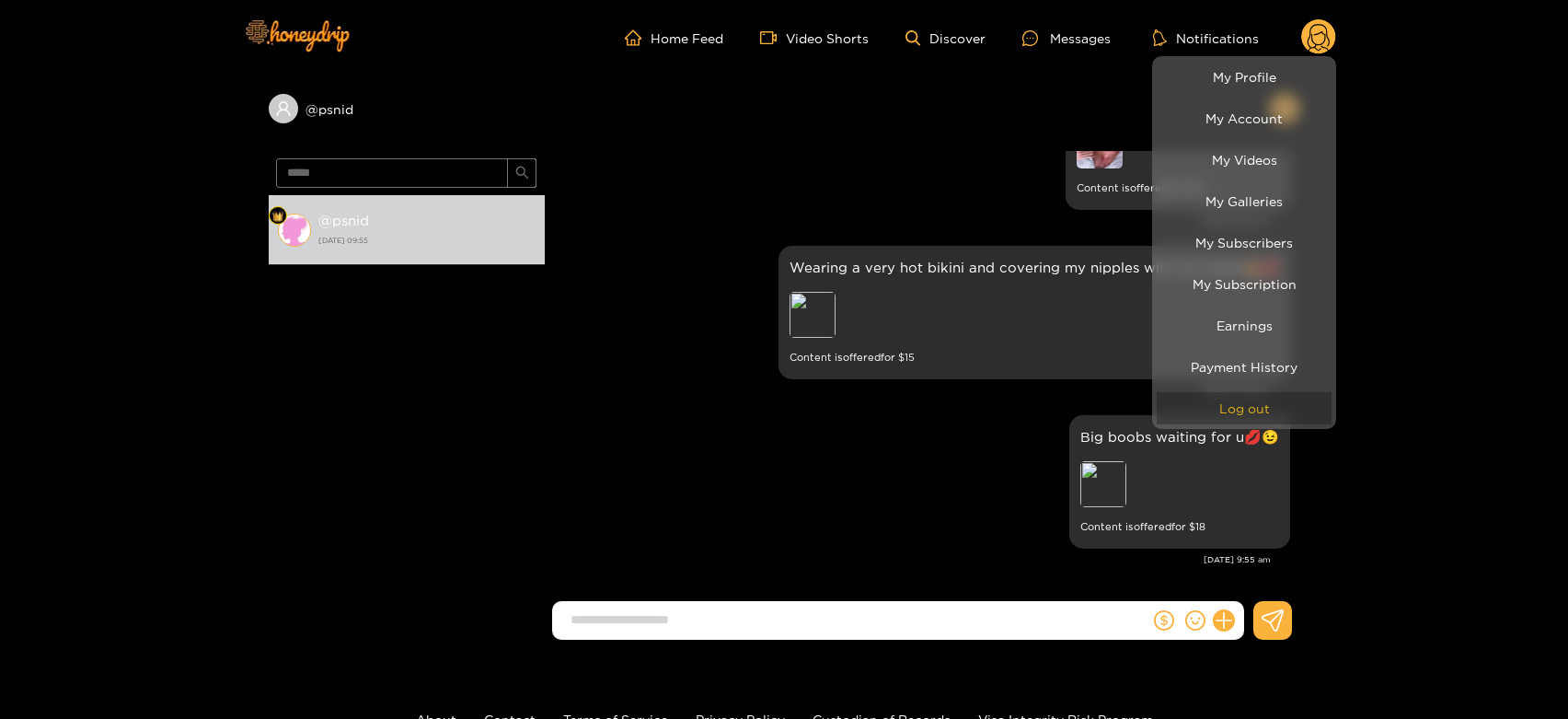
click at [1221, 399] on button "Log out" at bounding box center [1243, 408] width 175 height 32
